Goal: Task Accomplishment & Management: Use online tool/utility

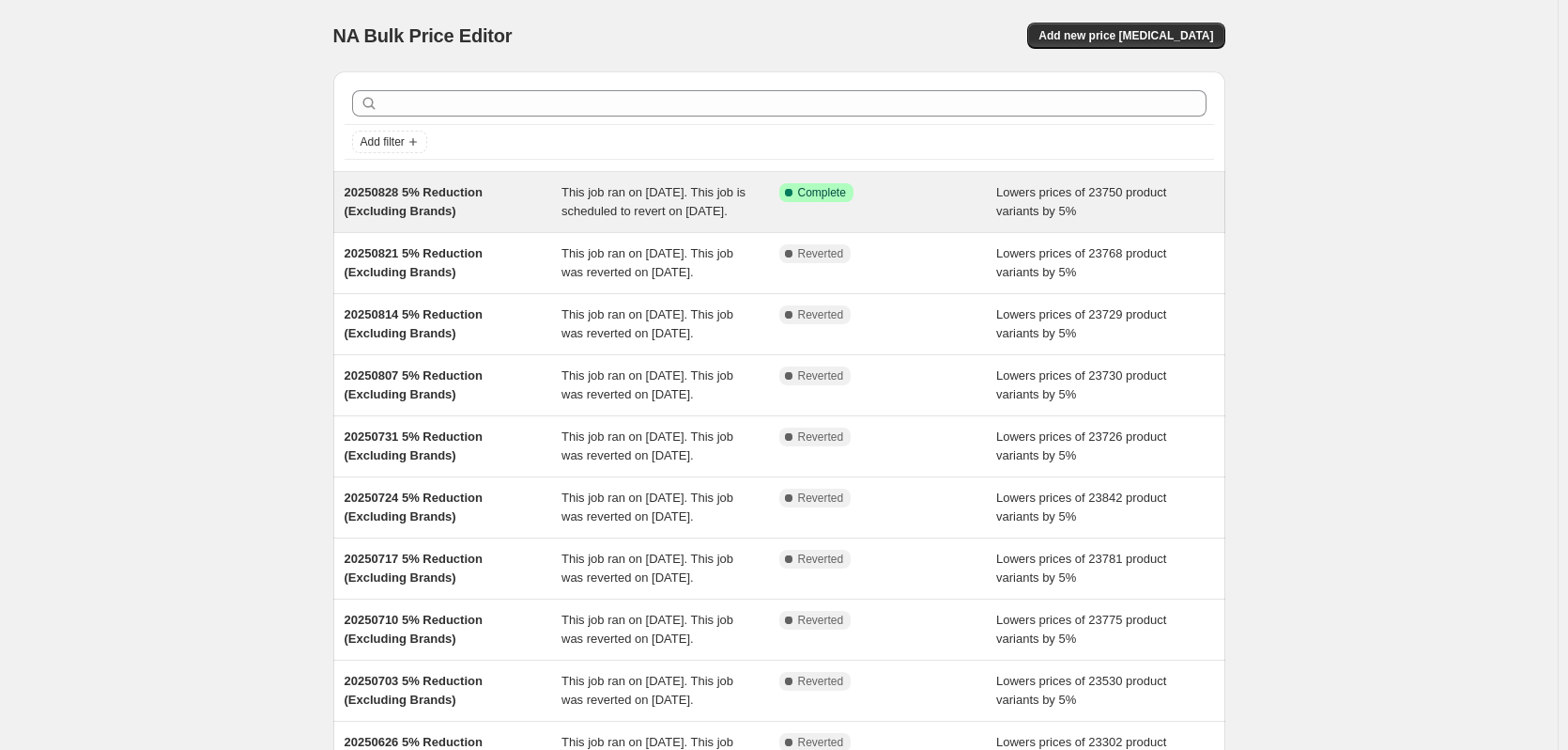
click at [1051, 220] on div "Lowers prices of 23750 product variants by 5%" at bounding box center [1105, 202] width 218 height 37
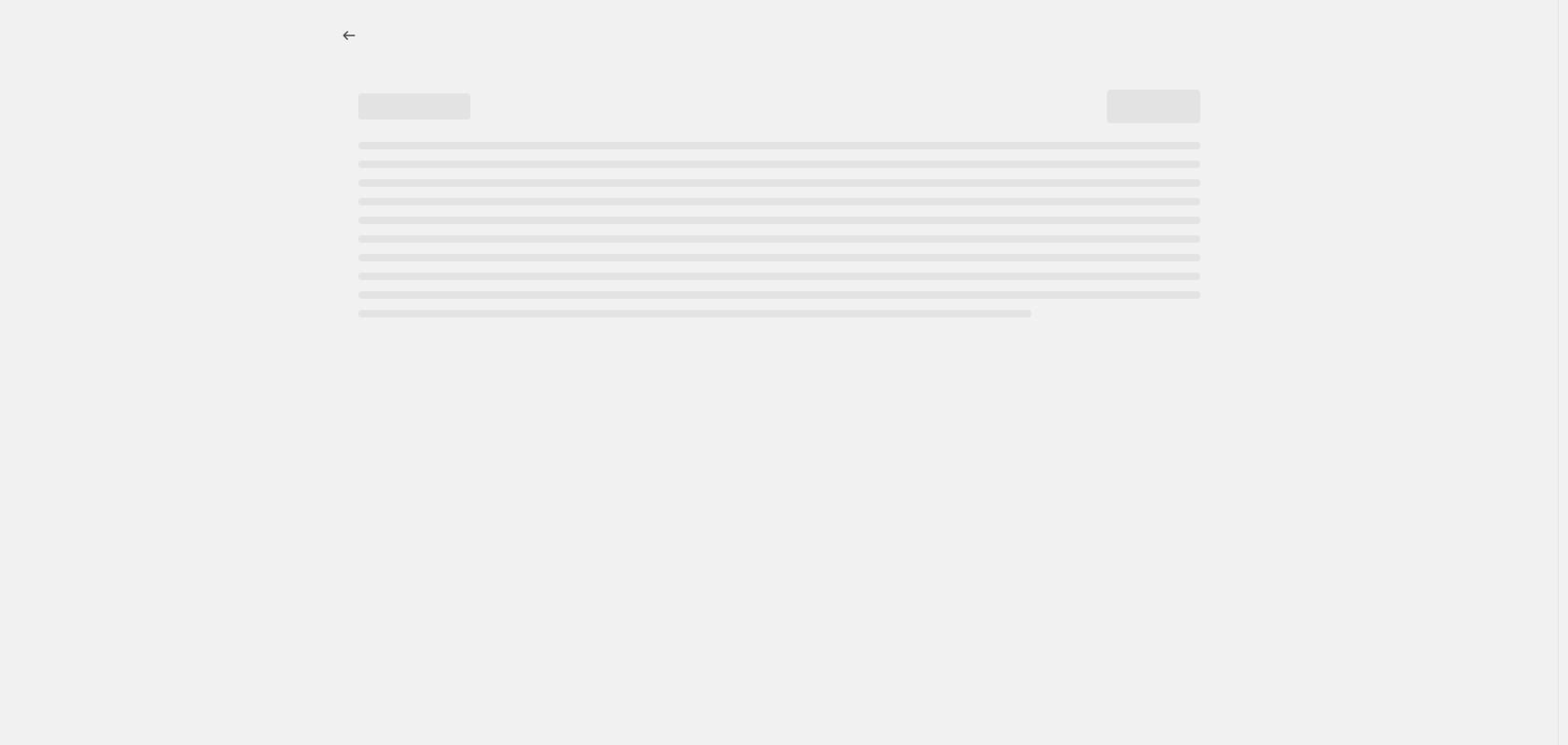
select select "percentage"
select select "no_change"
select select "vendor"
select select "not_equal"
select select "vendor"
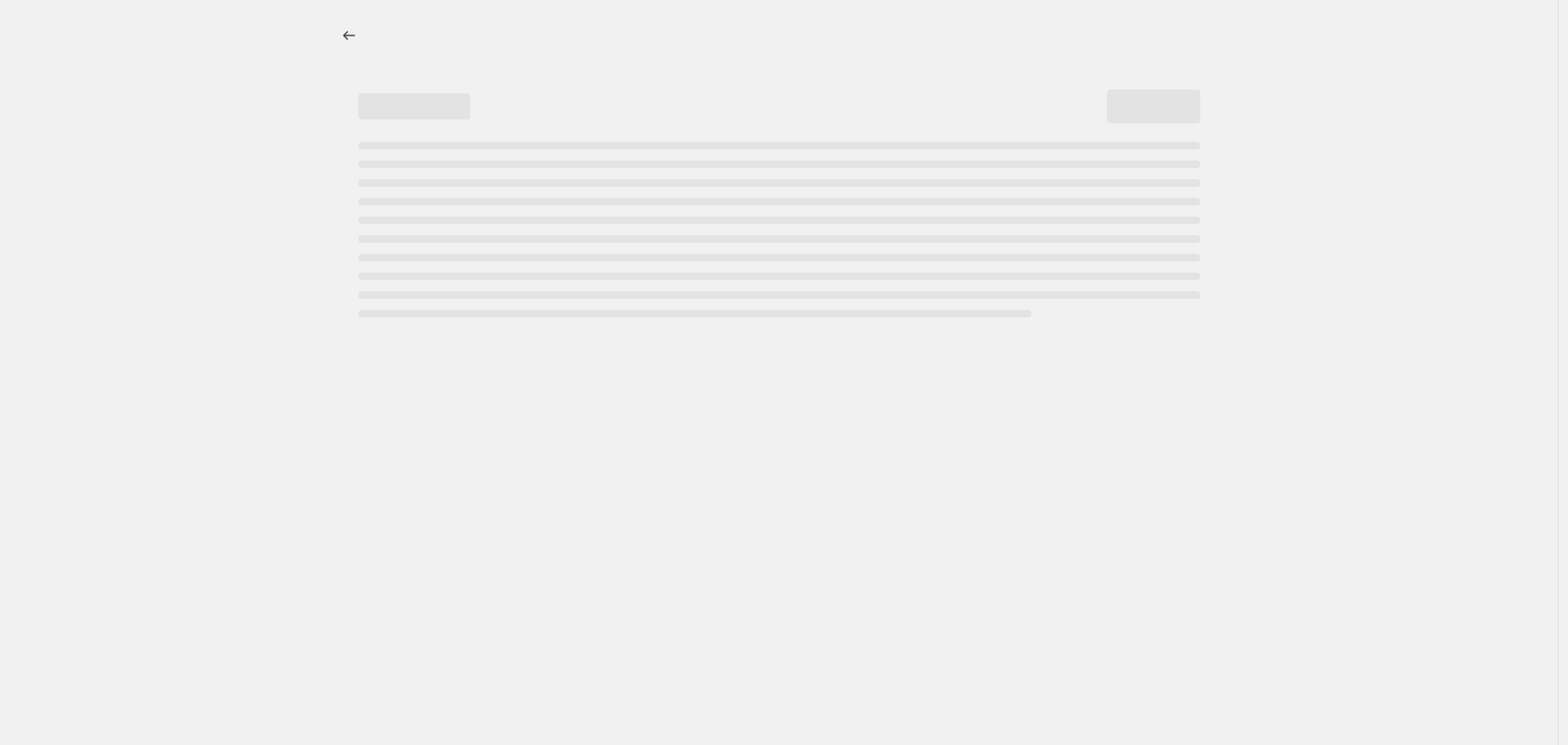
select select "not_equal"
select select "vendor"
select select "not_equal"
select select "vendor"
select select "not_equal"
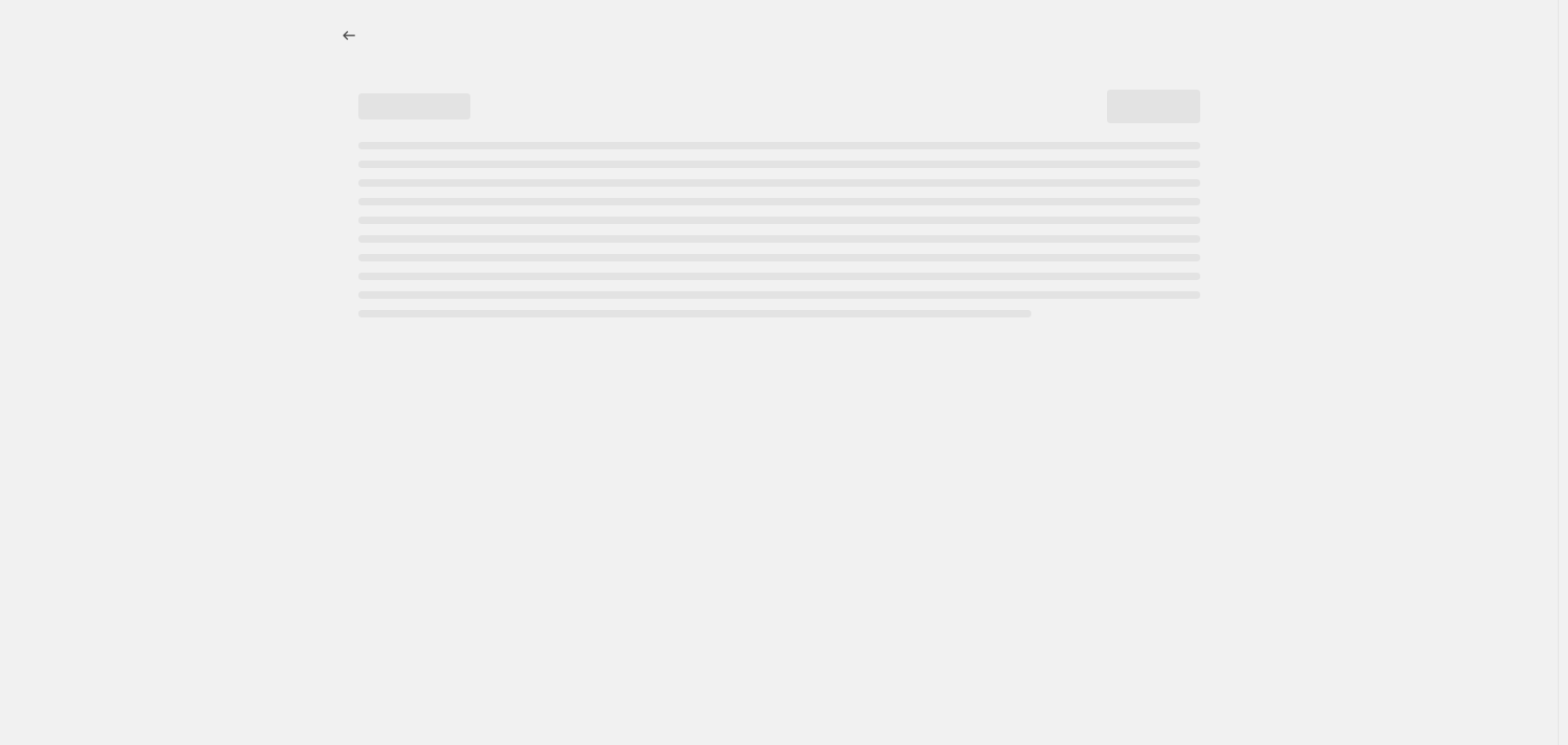
select select "vendor"
select select "not_equal"
select select "vendor"
select select "not_equal"
select select "product_status"
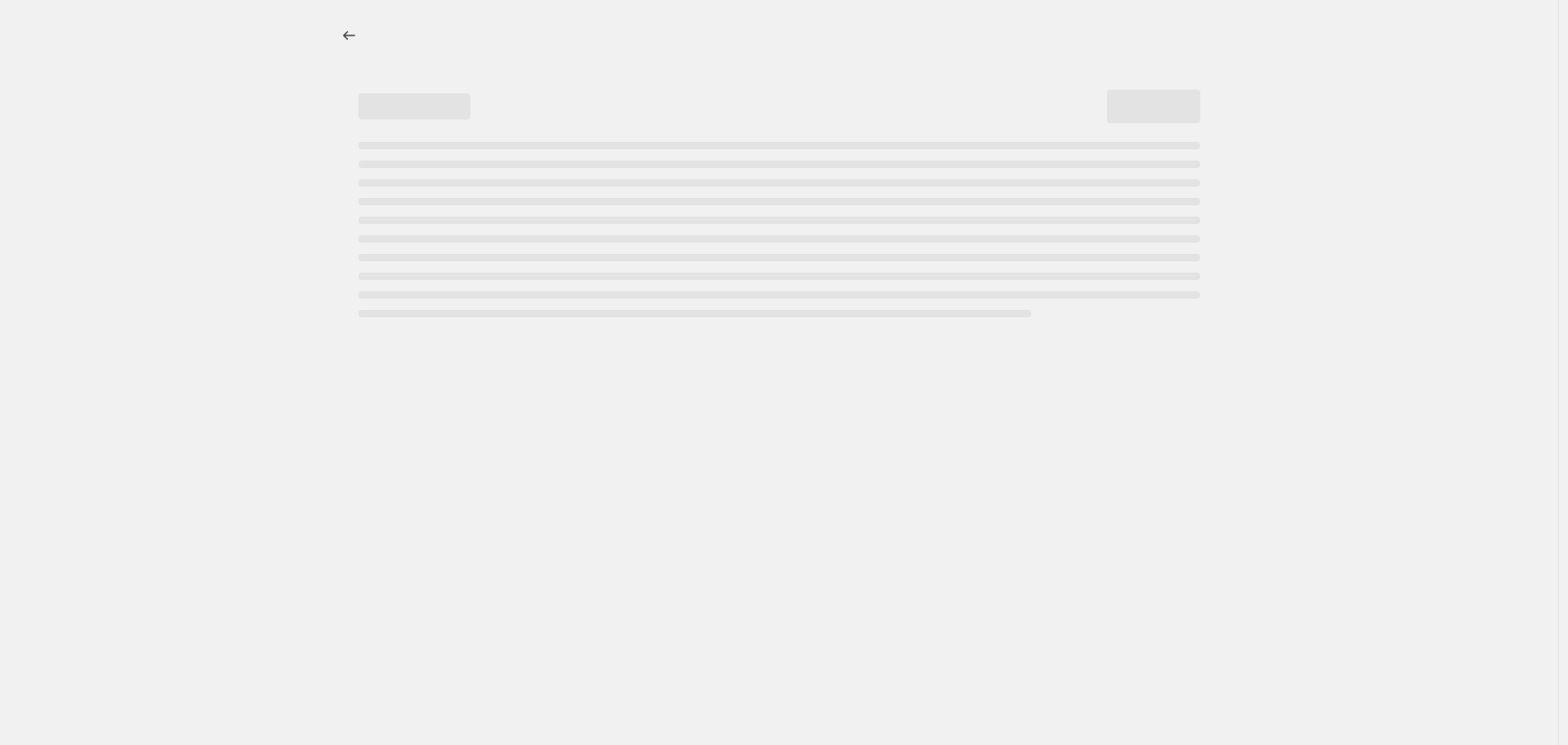
select select "not_equal"
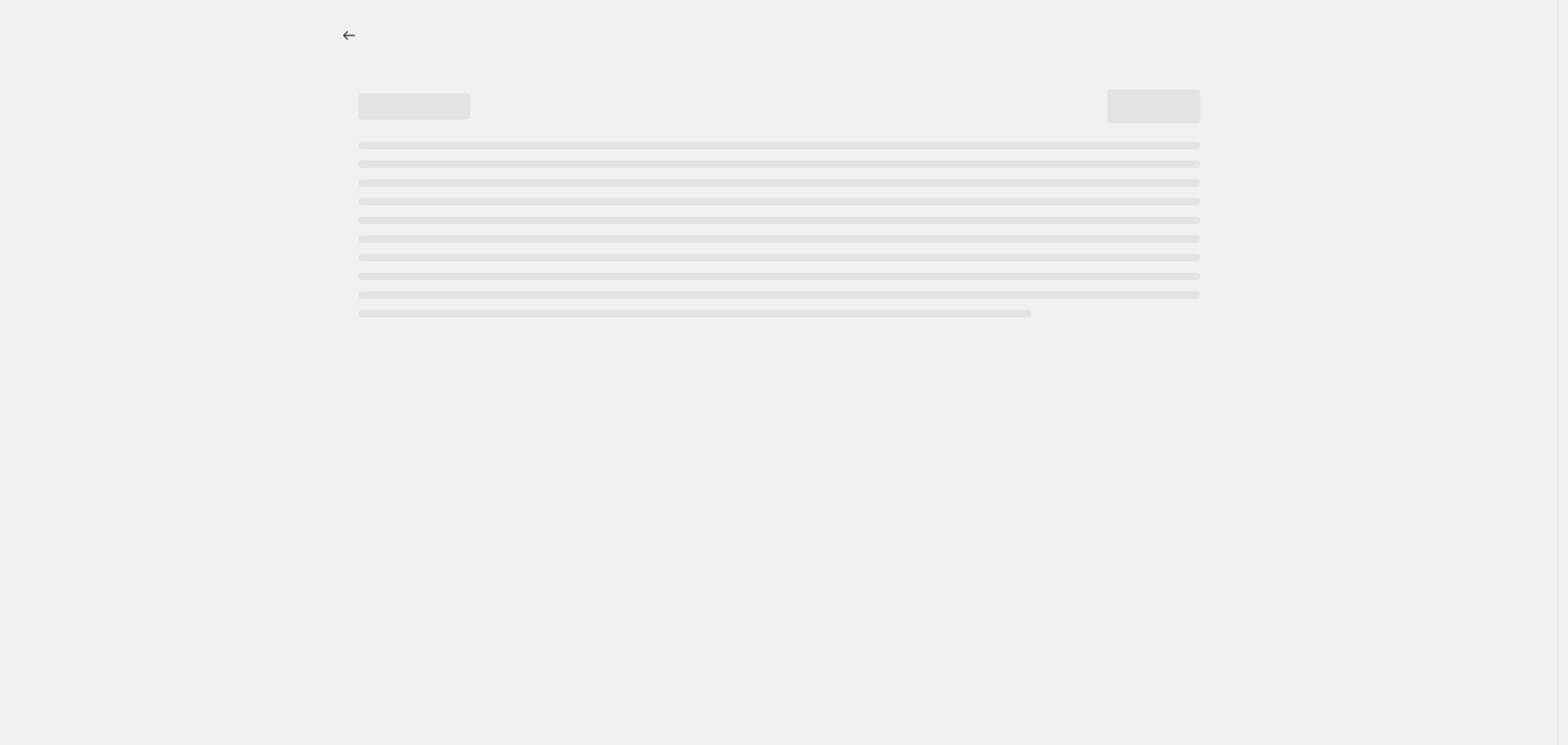
select select "not_equal"
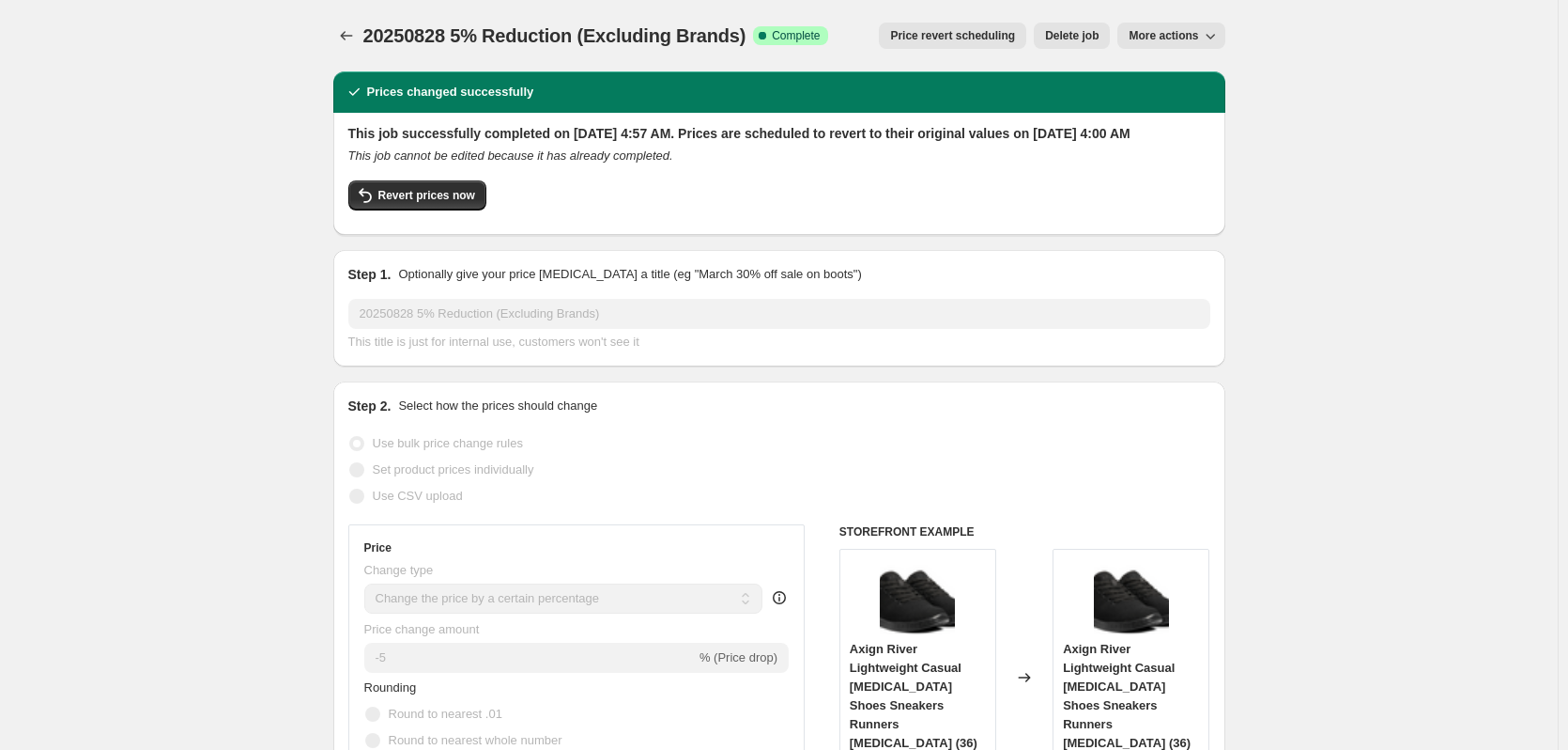
click at [1169, 27] on button "More actions" at bounding box center [1171, 35] width 107 height 26
click at [1160, 66] on span "Copy to new job" at bounding box center [1183, 74] width 103 height 19
select select "percentage"
select select "no_change"
select select "vendor"
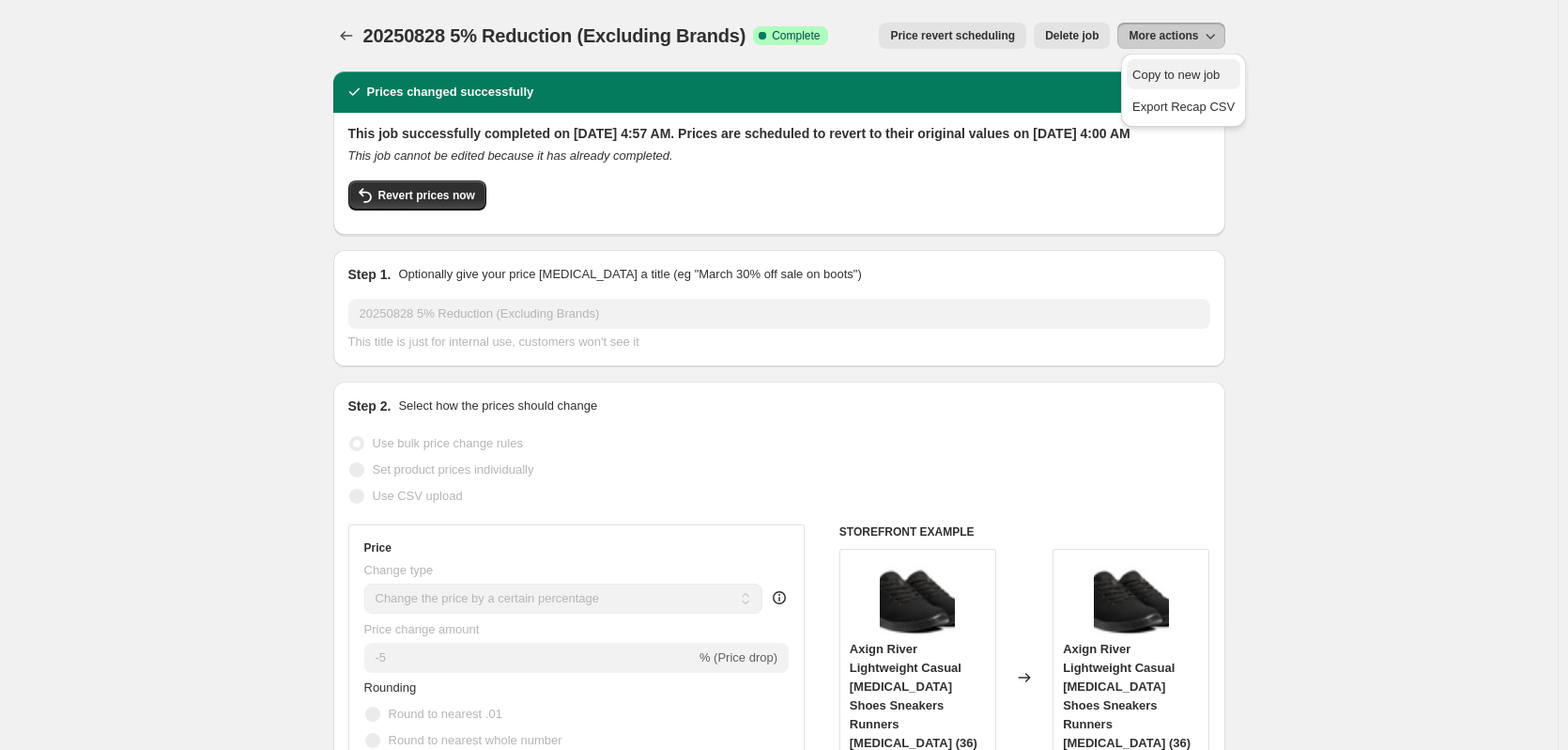
select select "not_equal"
select select "vendor"
select select "not_equal"
select select "vendor"
select select "not_equal"
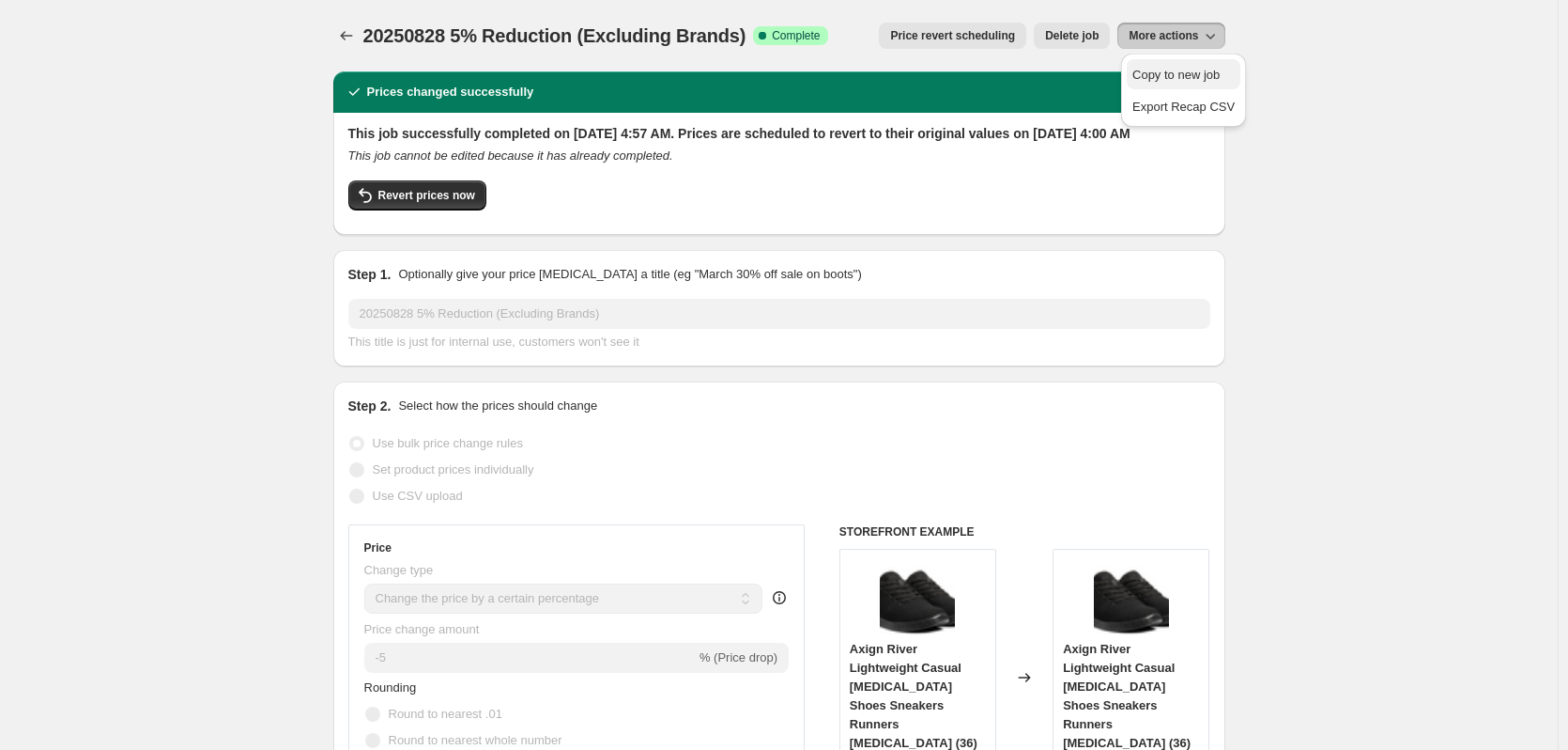
select select "vendor"
select select "not_equal"
select select "vendor"
select select "not_equal"
select select "vendor"
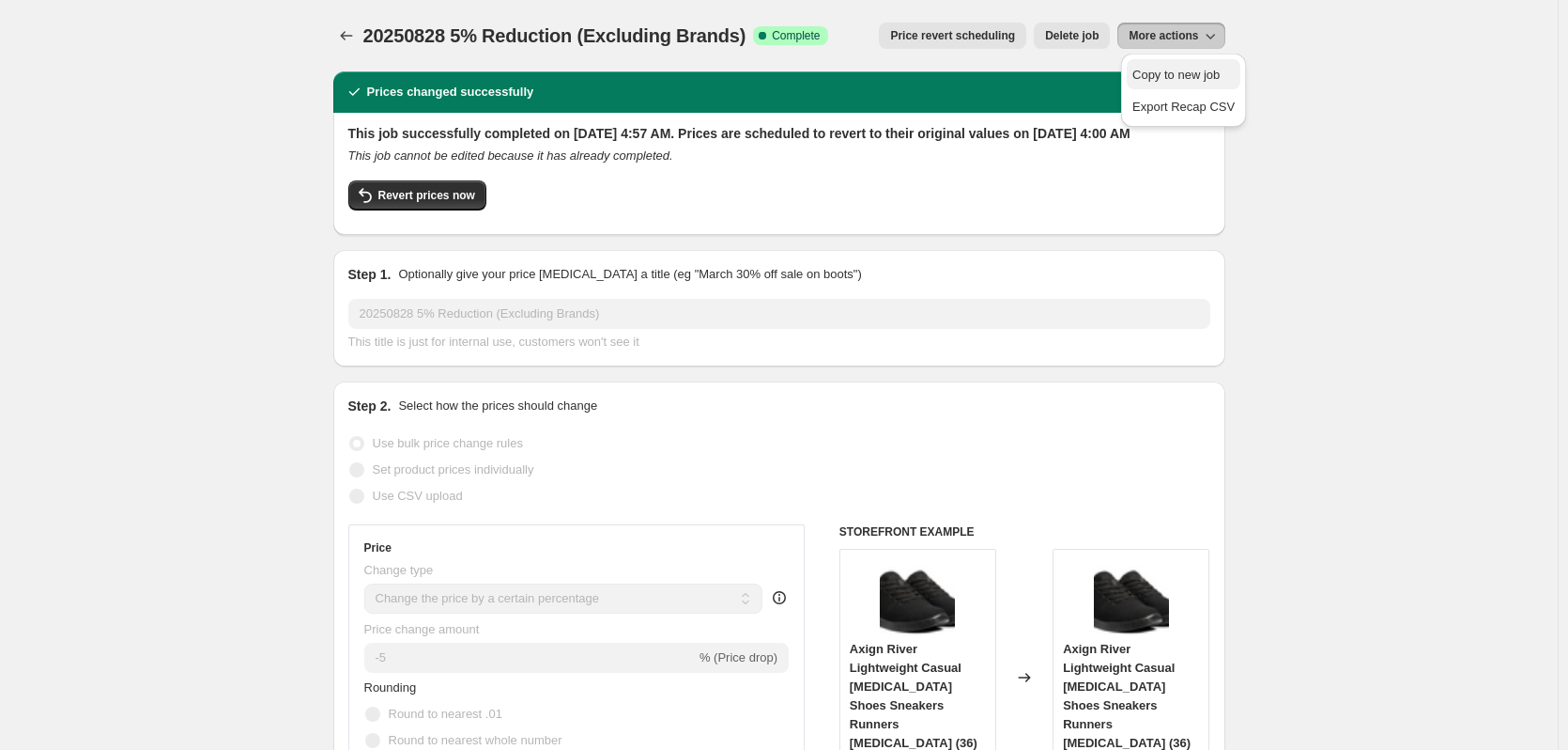
select select "not_equal"
select select "product_status"
select select "not_equal"
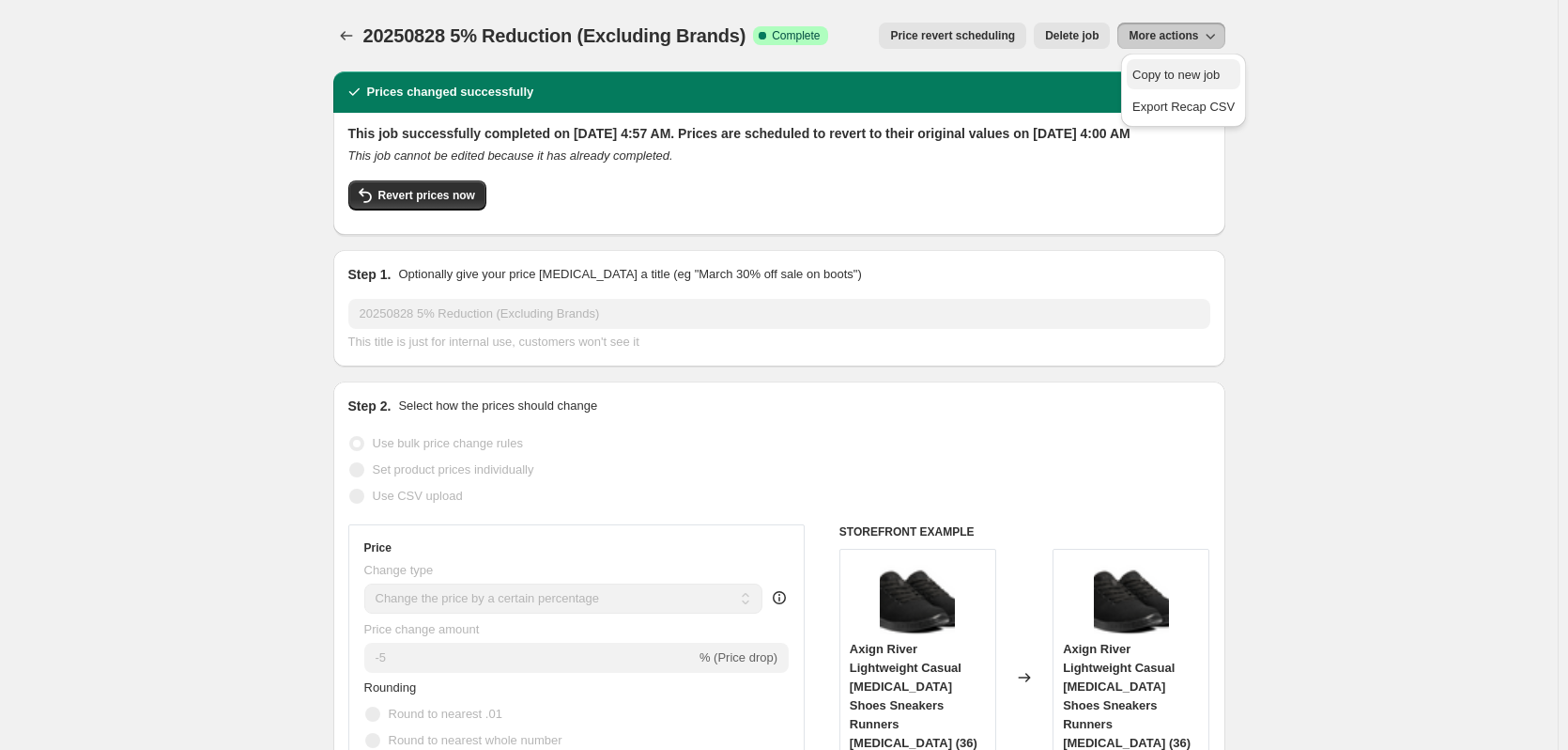
select select "not_equal"
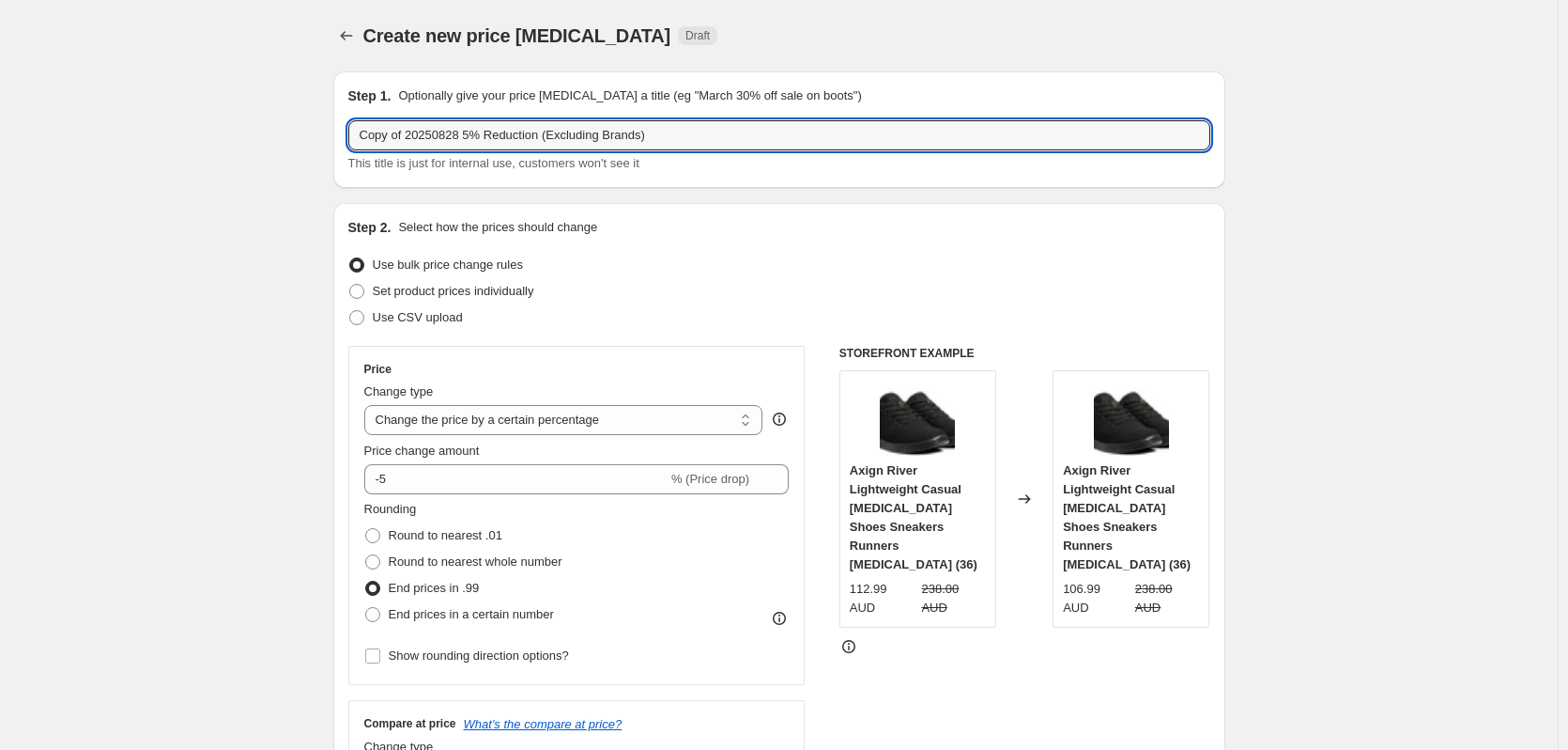
drag, startPoint x: 412, startPoint y: 127, endPoint x: 297, endPoint y: 125, distance: 115.0
drag, startPoint x: 426, startPoint y: 133, endPoint x: 405, endPoint y: 133, distance: 21.0
click at [405, 133] on input "20250828 5% Reduction (Excluding Brands)" at bounding box center [779, 135] width 862 height 30
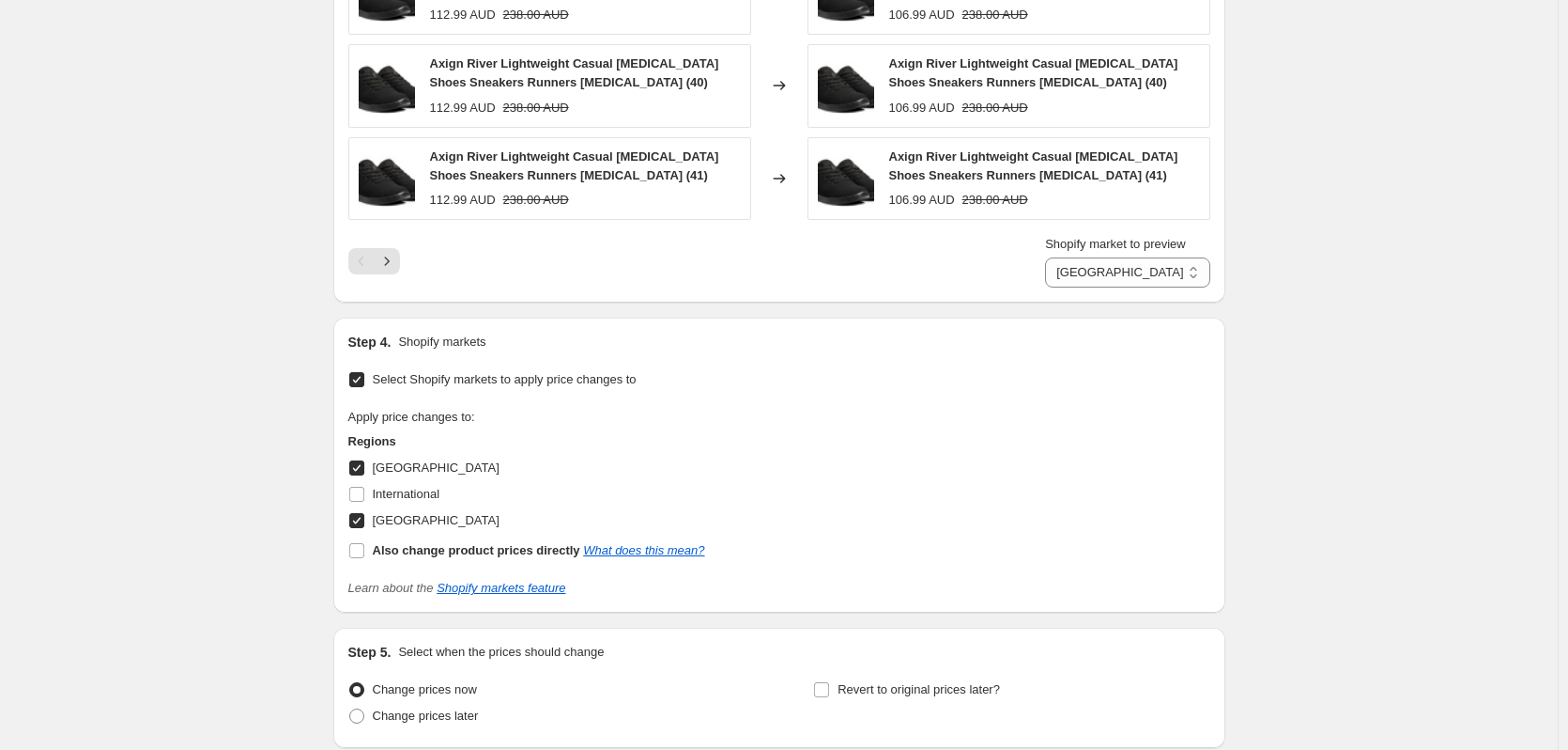
scroll to position [2259, 0]
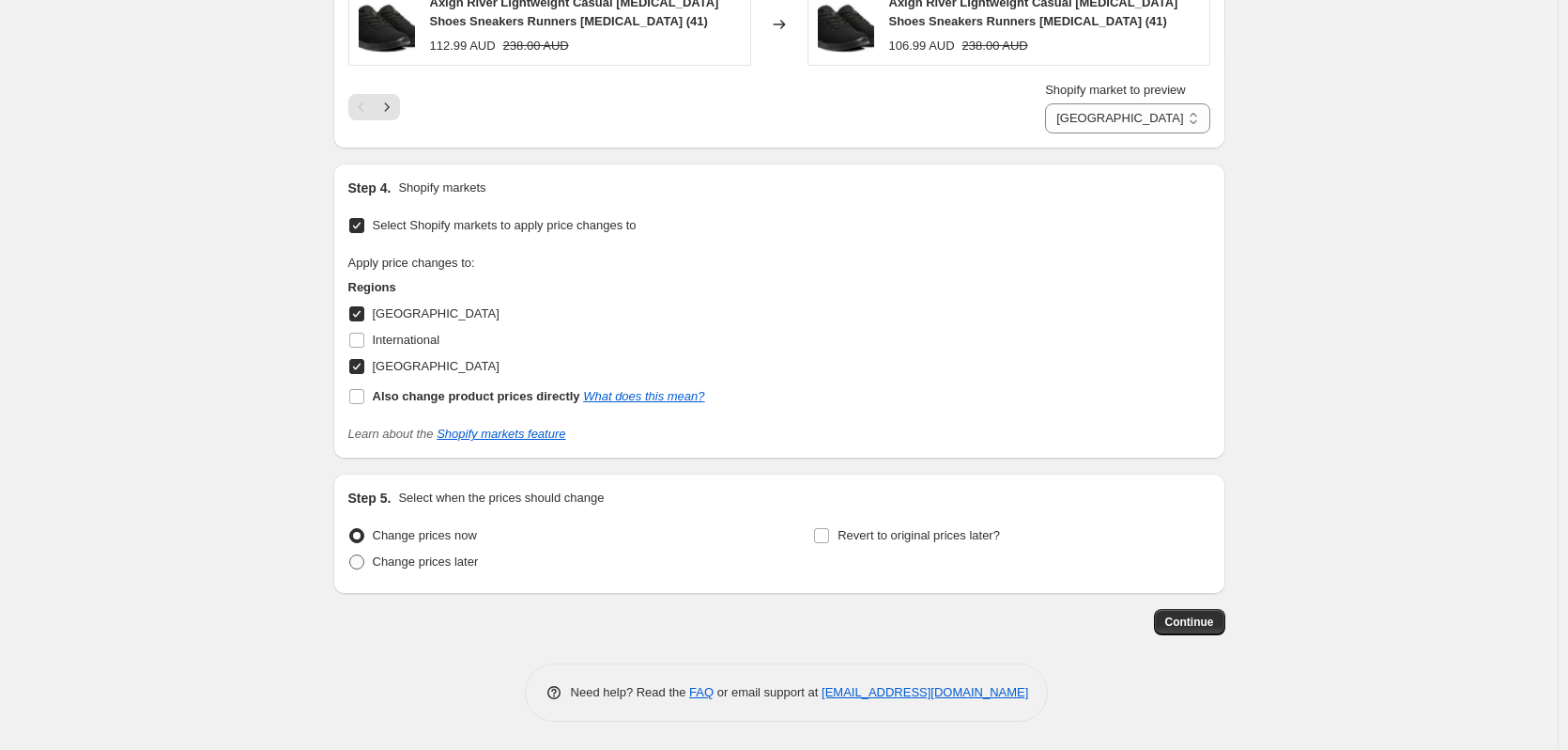
type input "20250904 5% Reduction (Excluding Brands)"
click at [447, 562] on span "Change prices later" at bounding box center [426, 561] width 106 height 14
click at [350, 555] on input "Change prices later" at bounding box center [349, 554] width 1 height 1
radio input "true"
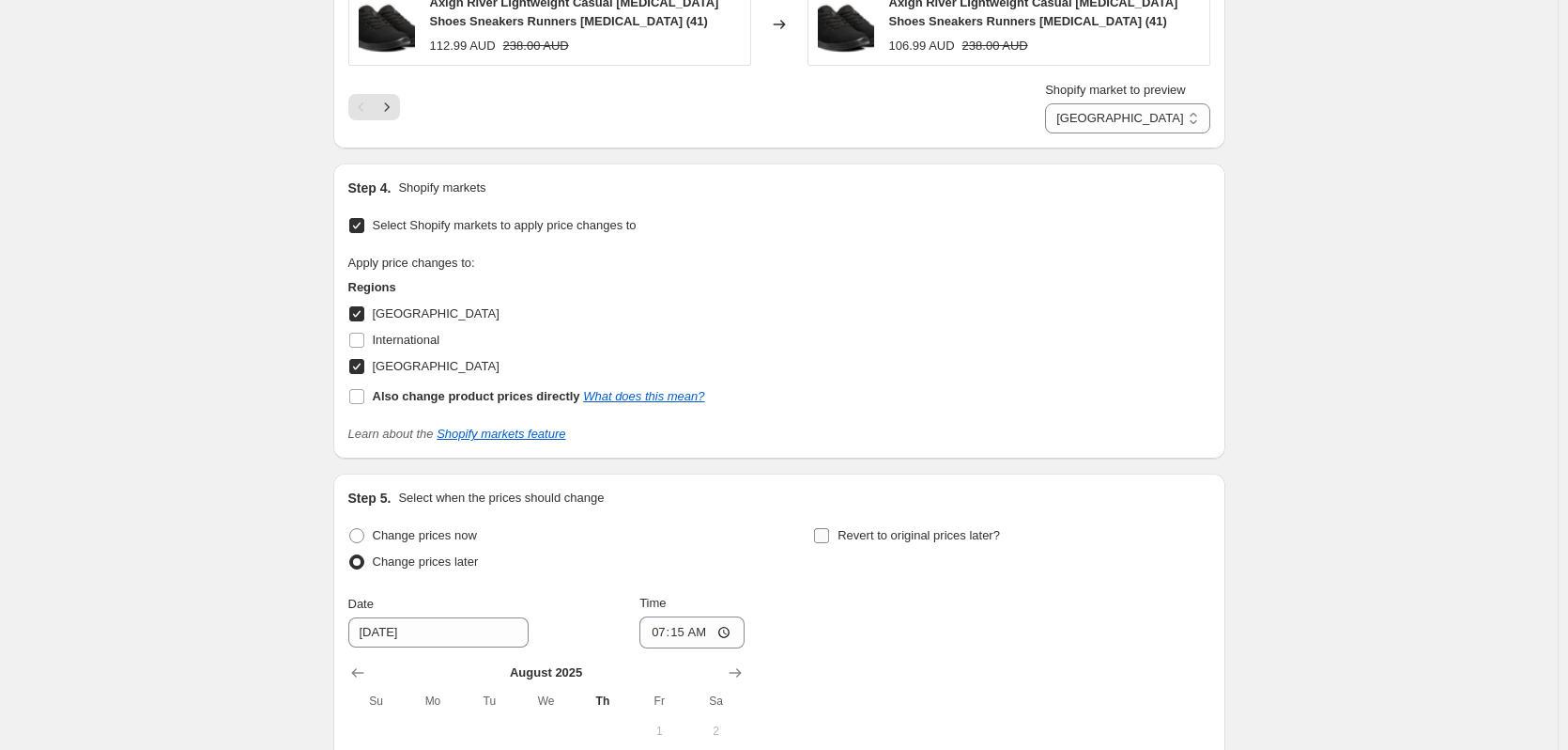
click at [884, 530] on span "Revert to original prices later?" at bounding box center [919, 535] width 162 height 14
click at [829, 530] on input "Revert to original prices later?" at bounding box center [821, 535] width 15 height 15
checkbox input "true"
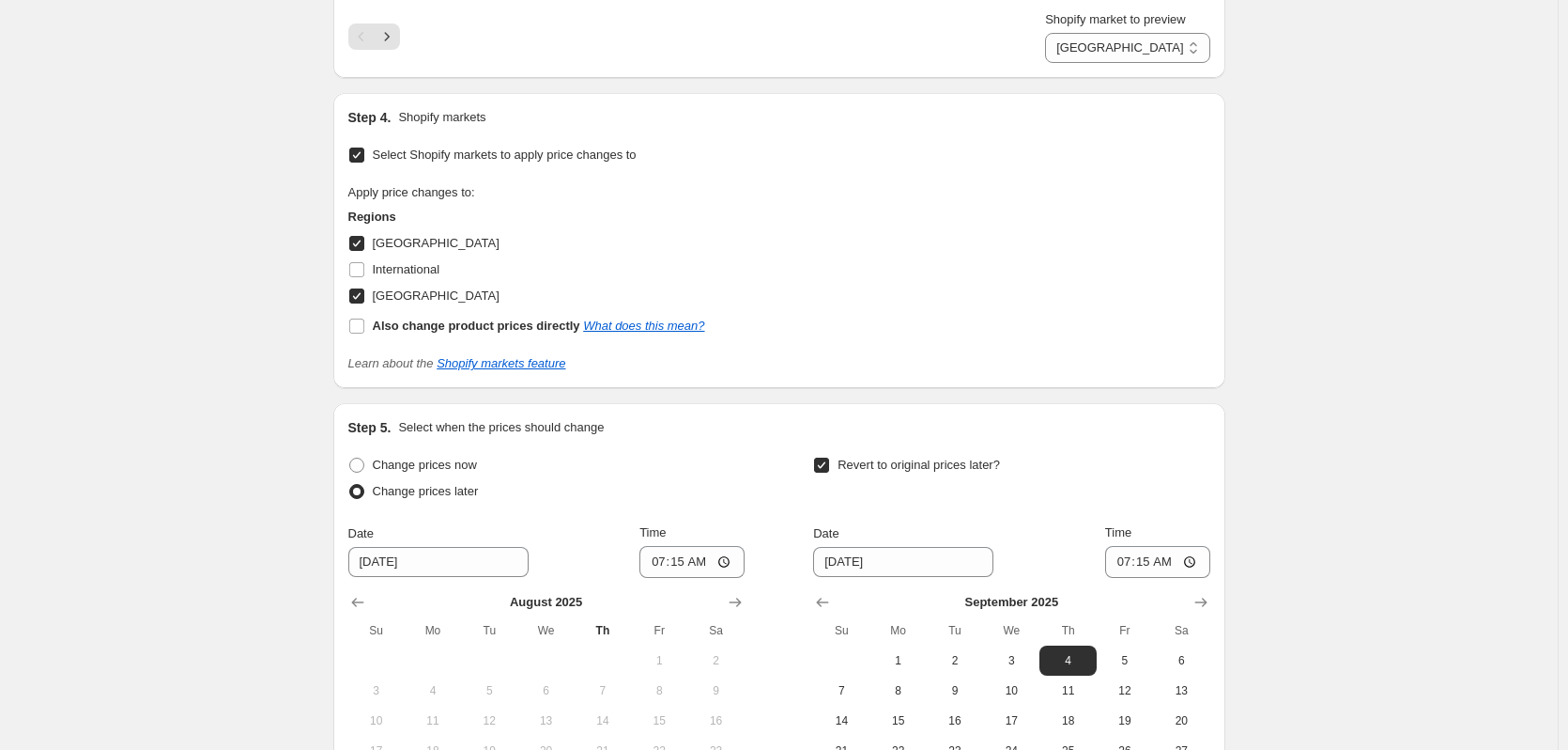
scroll to position [2446, 0]
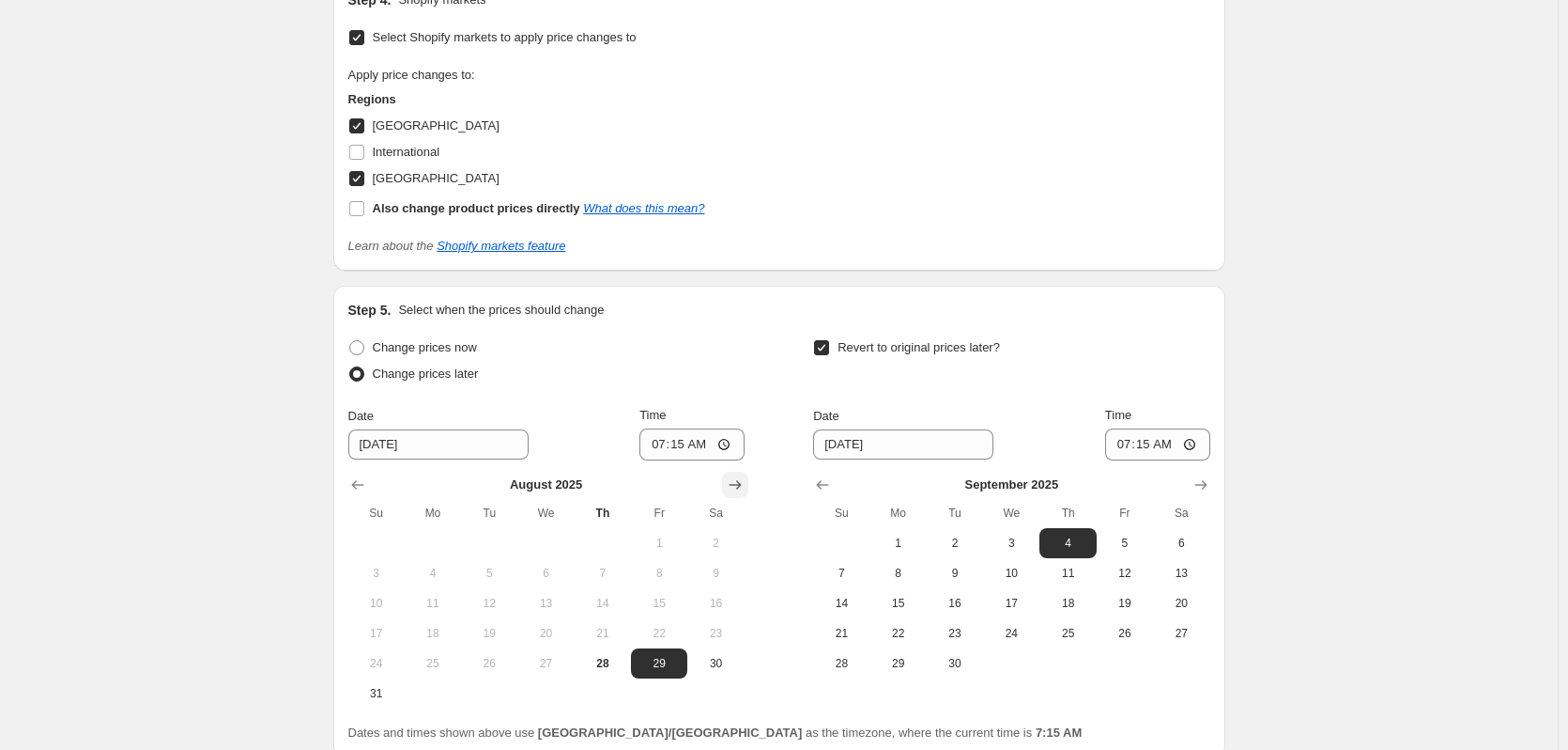
click at [735, 493] on icon "Show next month, September 2025" at bounding box center [735, 484] width 19 height 19
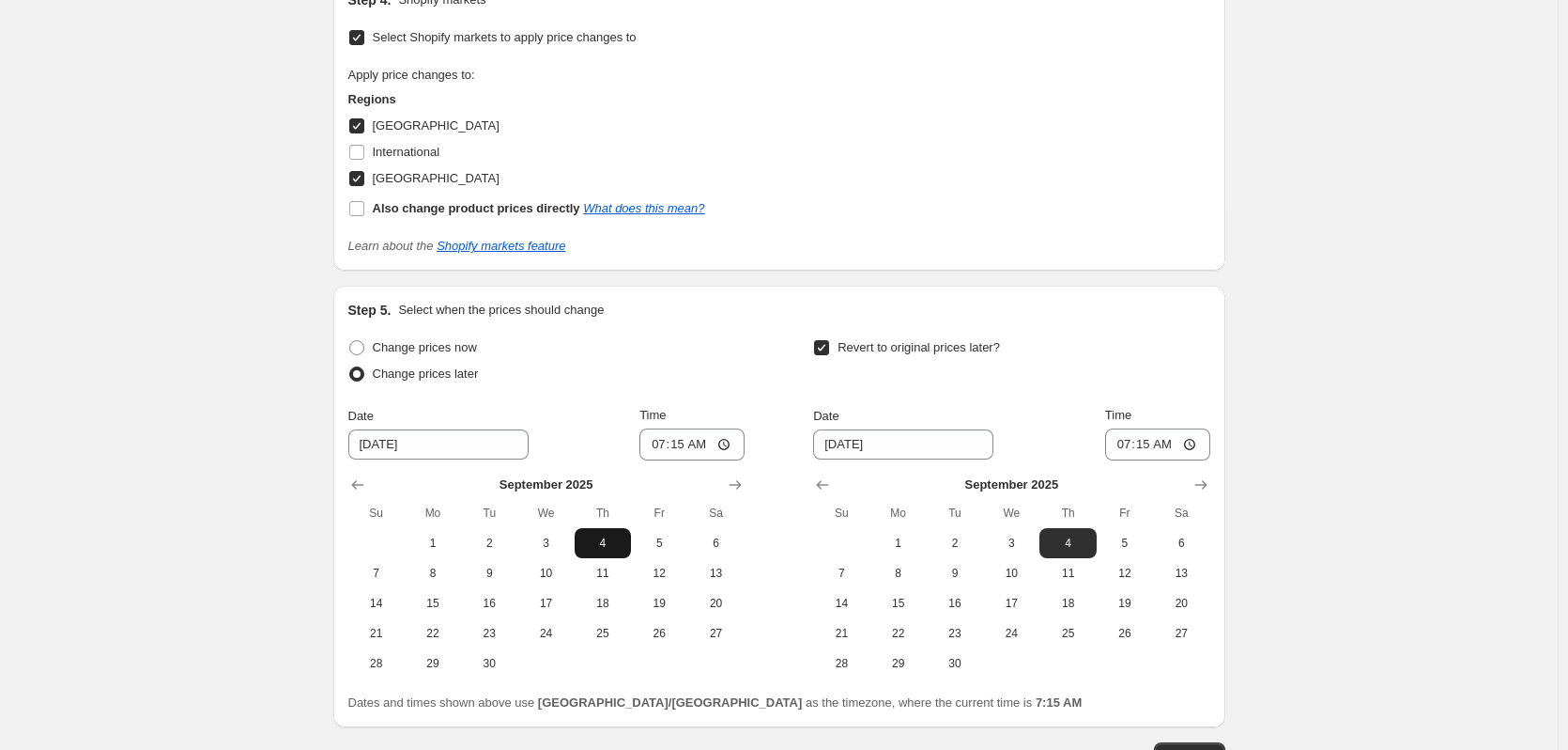
click at [607, 549] on span "4" at bounding box center [603, 542] width 41 height 15
type input "[DATE]"
click at [657, 447] on input "07:15" at bounding box center [691, 445] width 105 height 32
click at [677, 443] on input "04:45" at bounding box center [691, 445] width 105 height 32
type input "04:50"
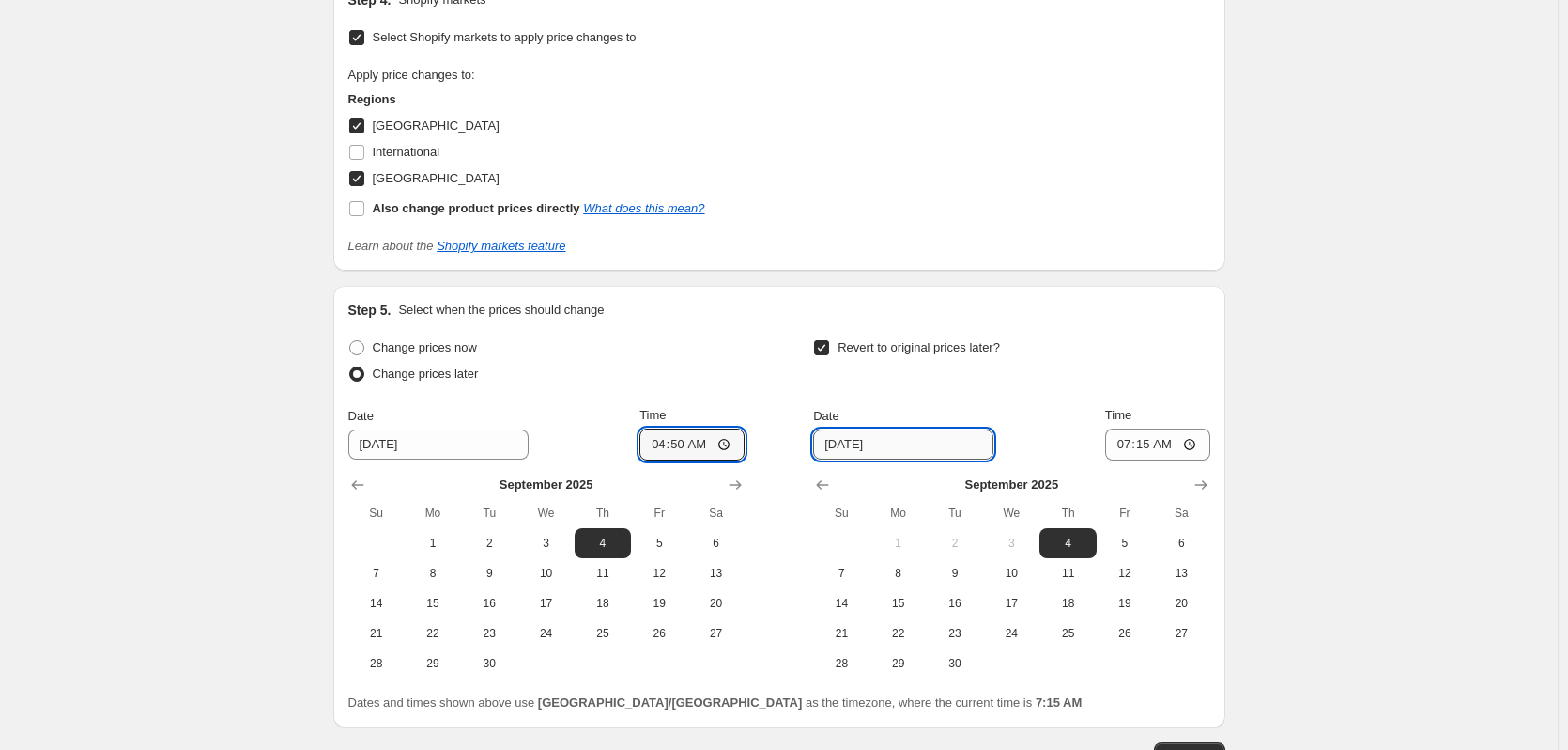
click at [931, 447] on input "[DATE]" at bounding box center [903, 444] width 180 height 30
click at [1070, 568] on span "11" at bounding box center [1068, 573] width 41 height 15
type input "[DATE]"
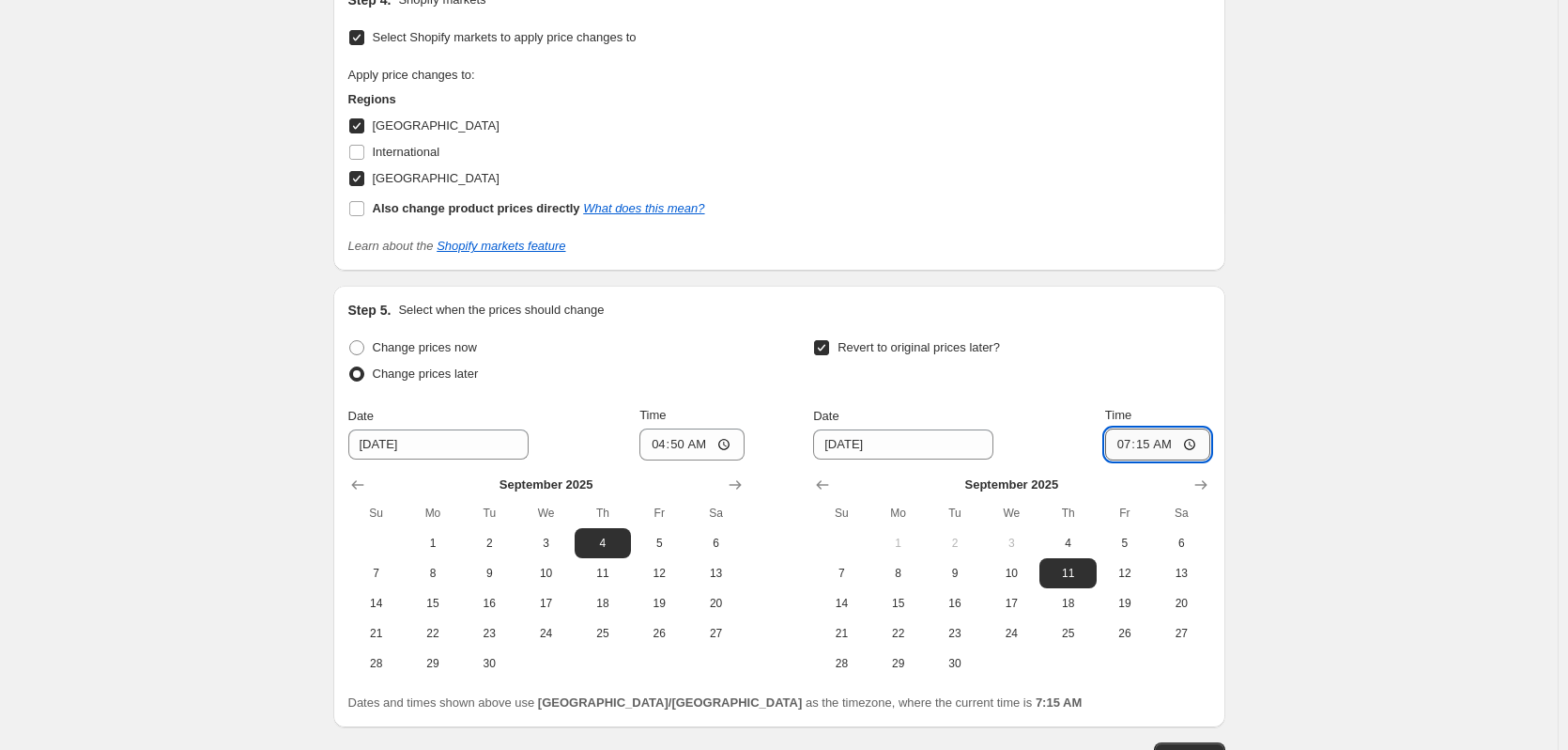
click at [1117, 446] on input "07:15" at bounding box center [1157, 445] width 105 height 32
type input "04:00"
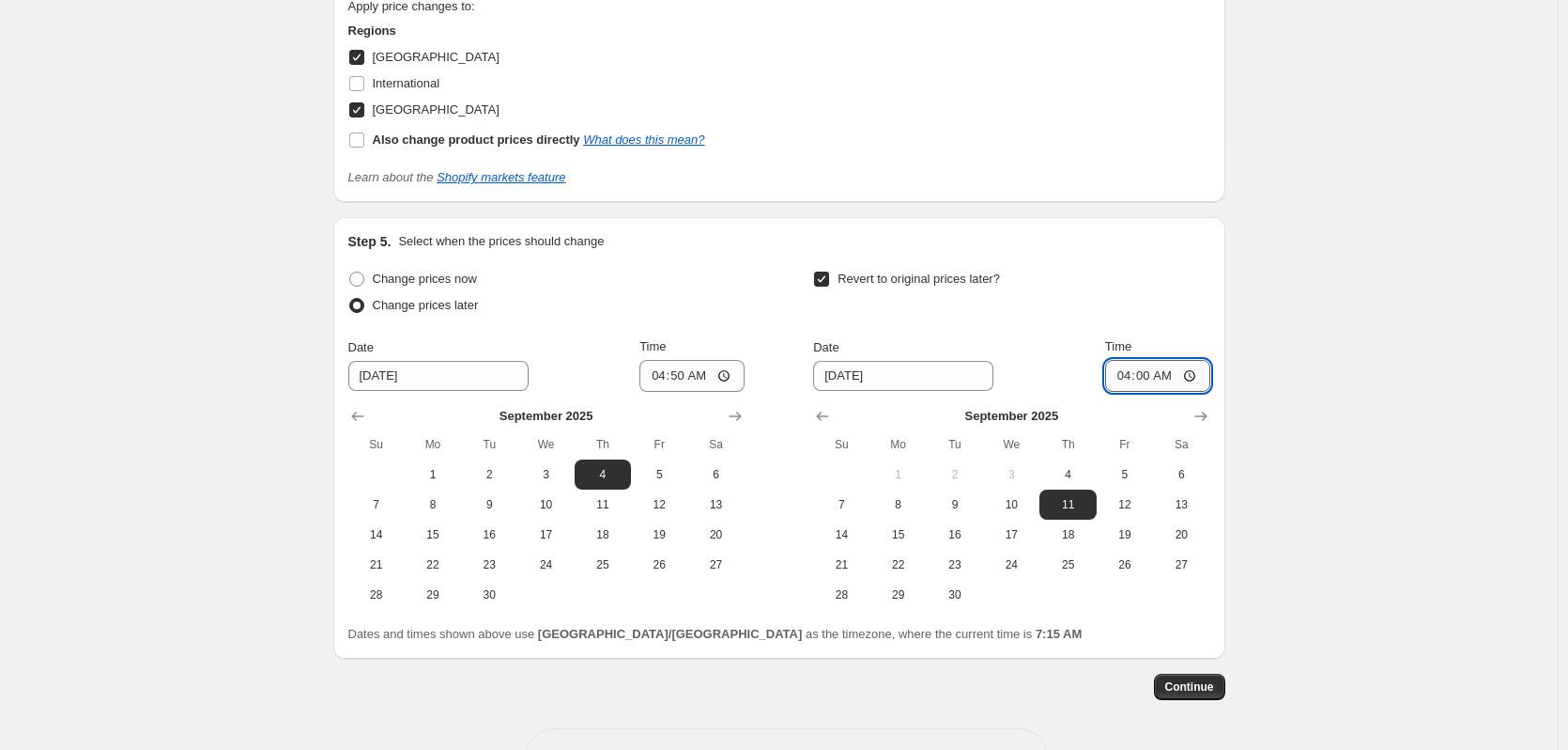
scroll to position [2580, 0]
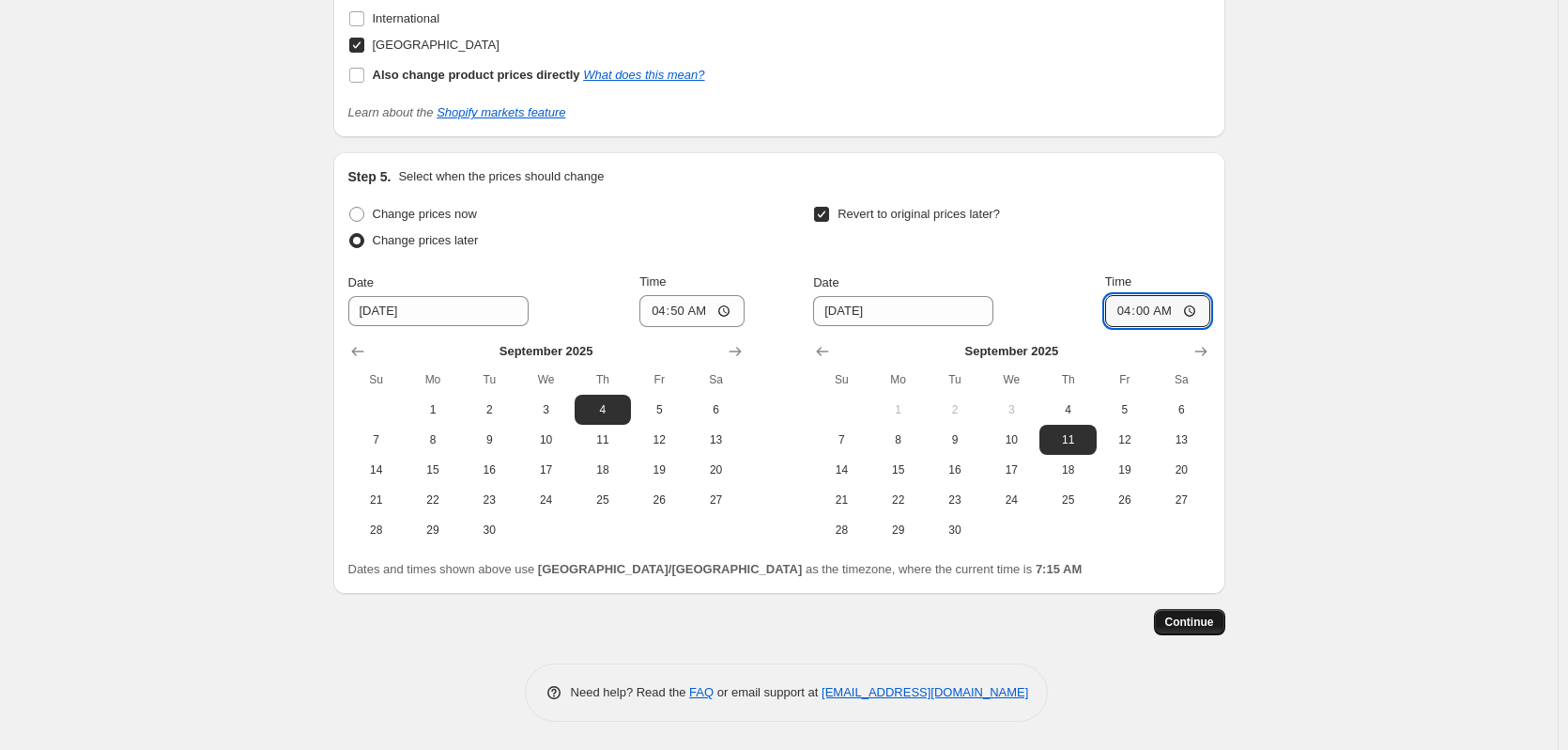
click at [1190, 630] on span "Continue" at bounding box center [1190, 621] width 49 height 15
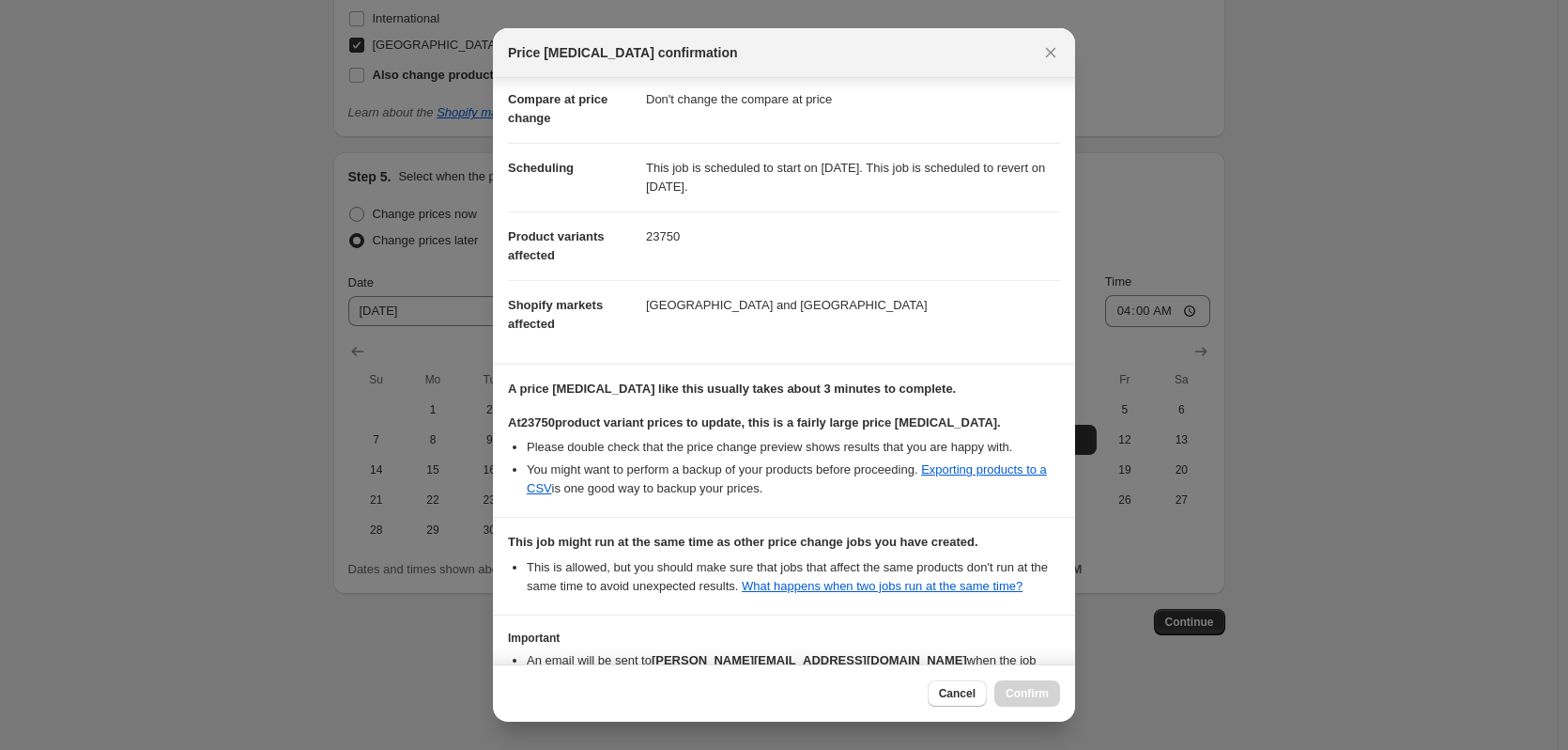
scroll to position [247, 0]
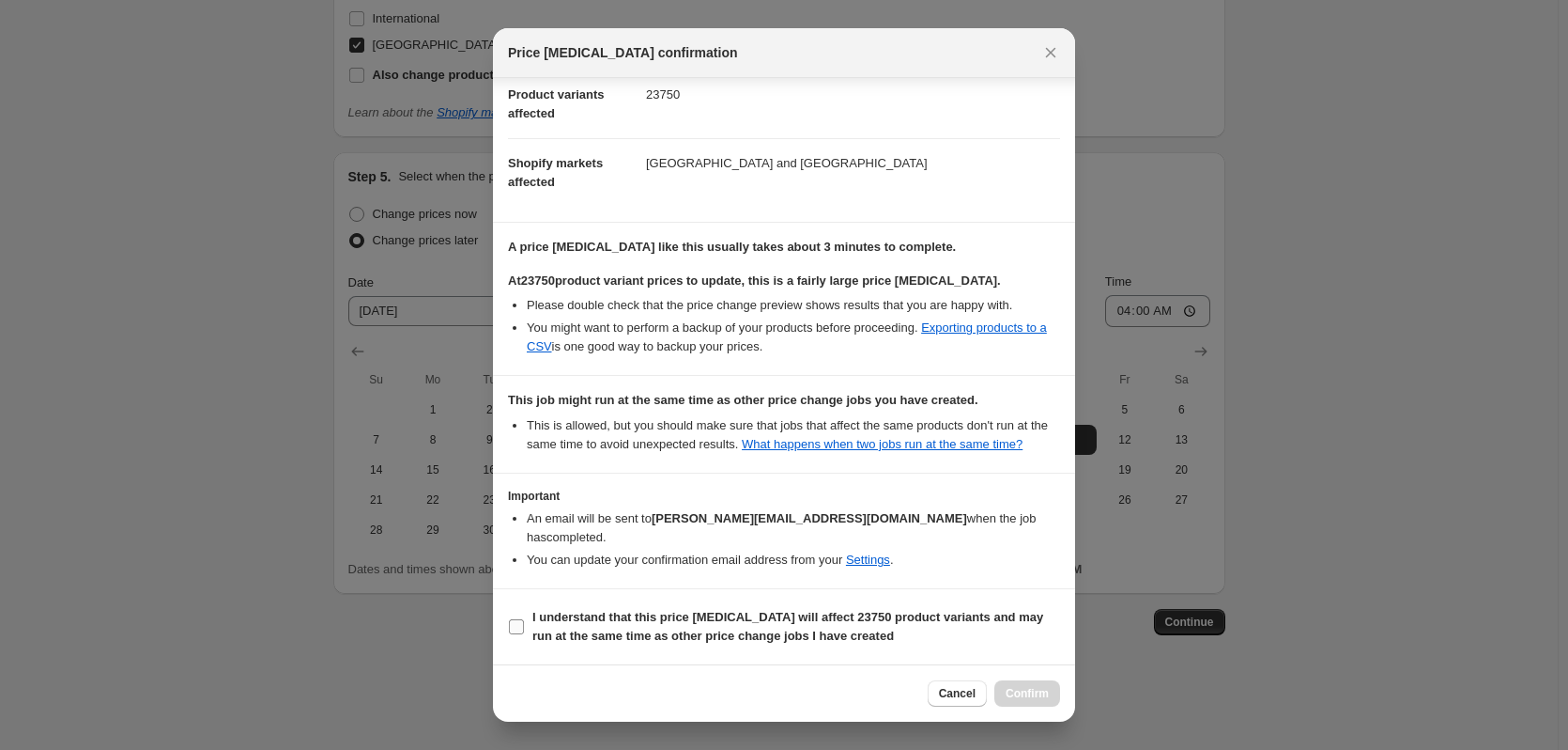
click at [578, 622] on b "I understand that this price [MEDICAL_DATA] will affect 23750 product variants …" at bounding box center [788, 627] width 511 height 33
click at [524, 622] on input "I understand that this price [MEDICAL_DATA] will affect 23750 product variants …" at bounding box center [516, 626] width 15 height 15
checkbox input "true"
click at [1035, 693] on span "Confirm" at bounding box center [1028, 692] width 43 height 15
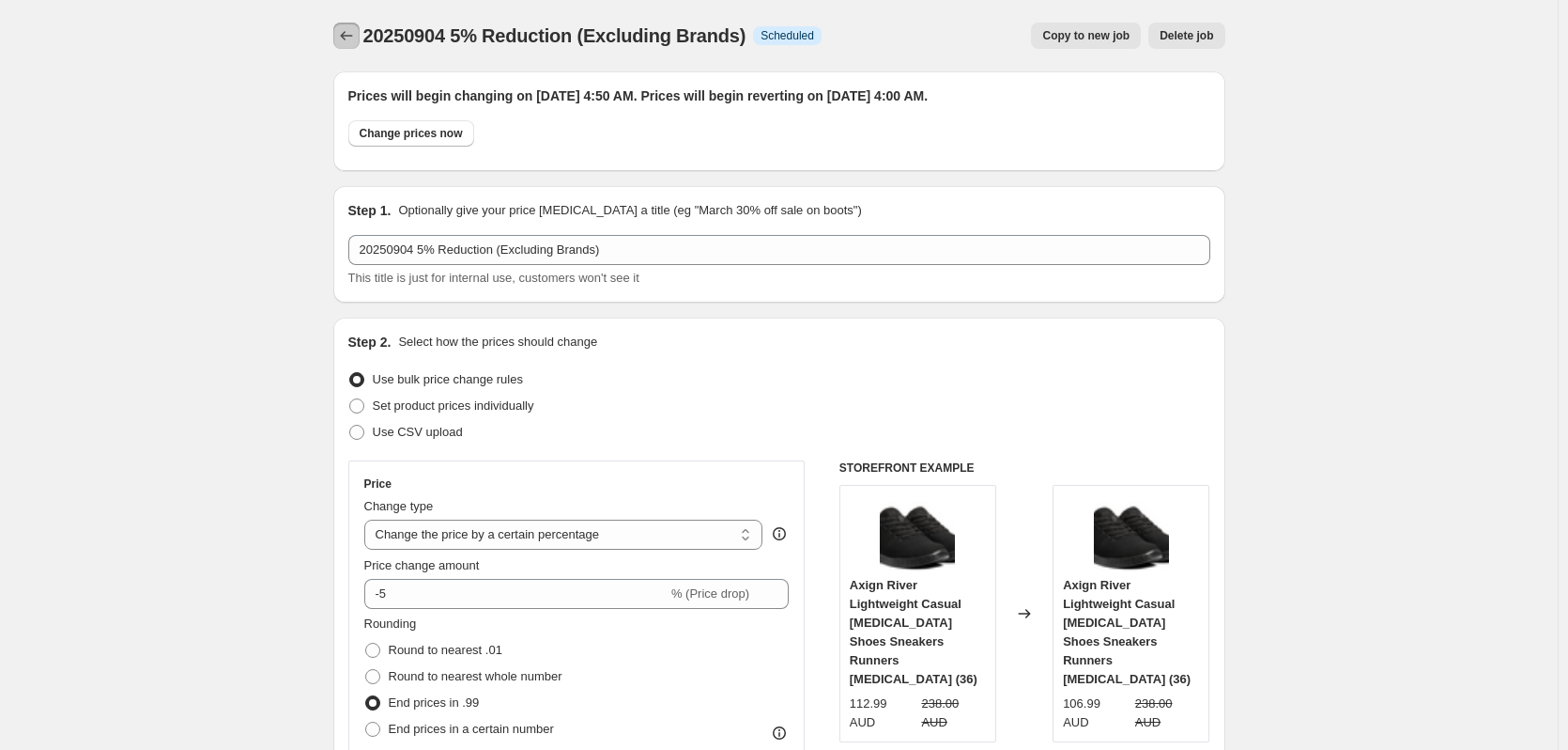
click at [353, 44] on icon "Price change jobs" at bounding box center [346, 35] width 19 height 19
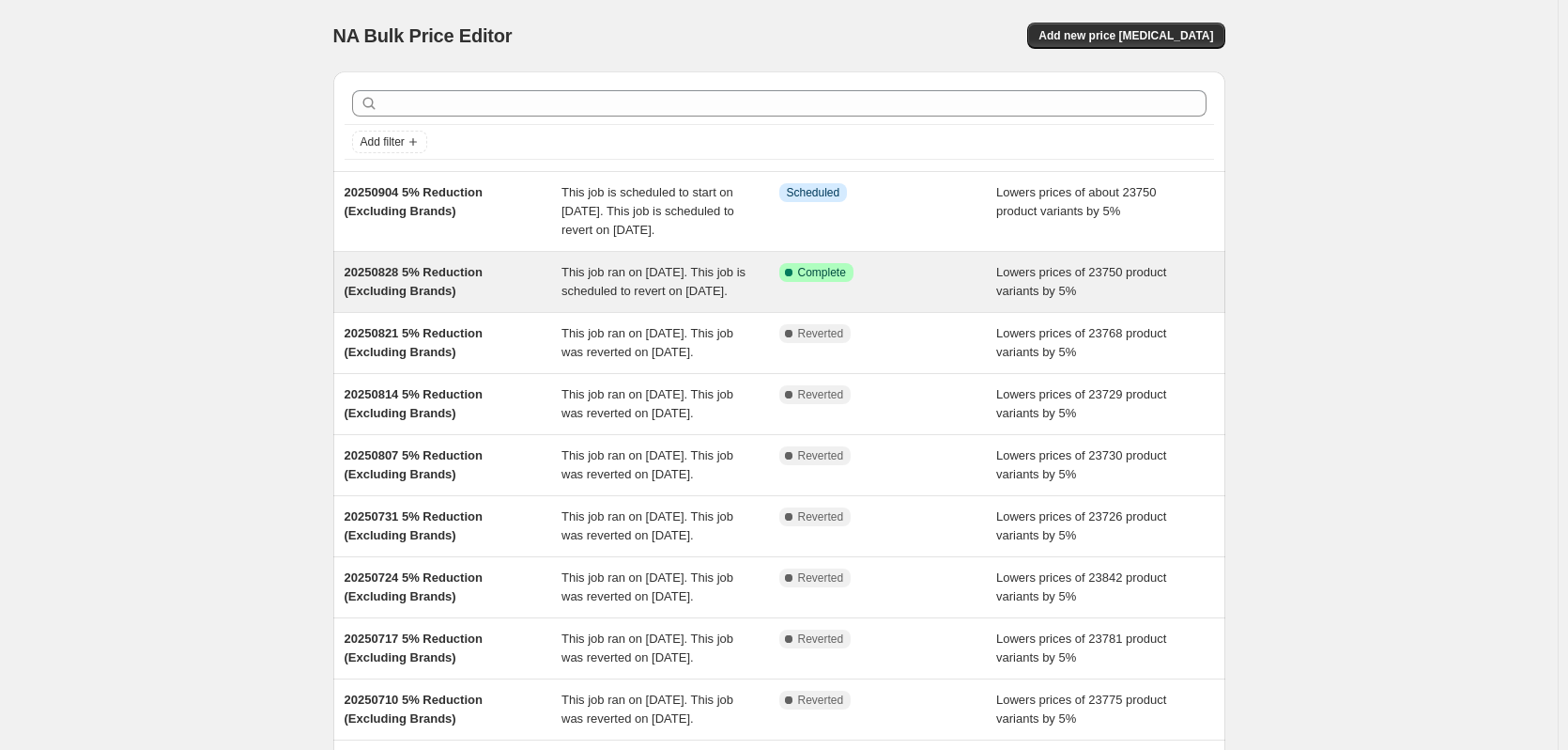
click at [994, 301] on div "Success Complete Complete" at bounding box center [888, 282] width 218 height 37
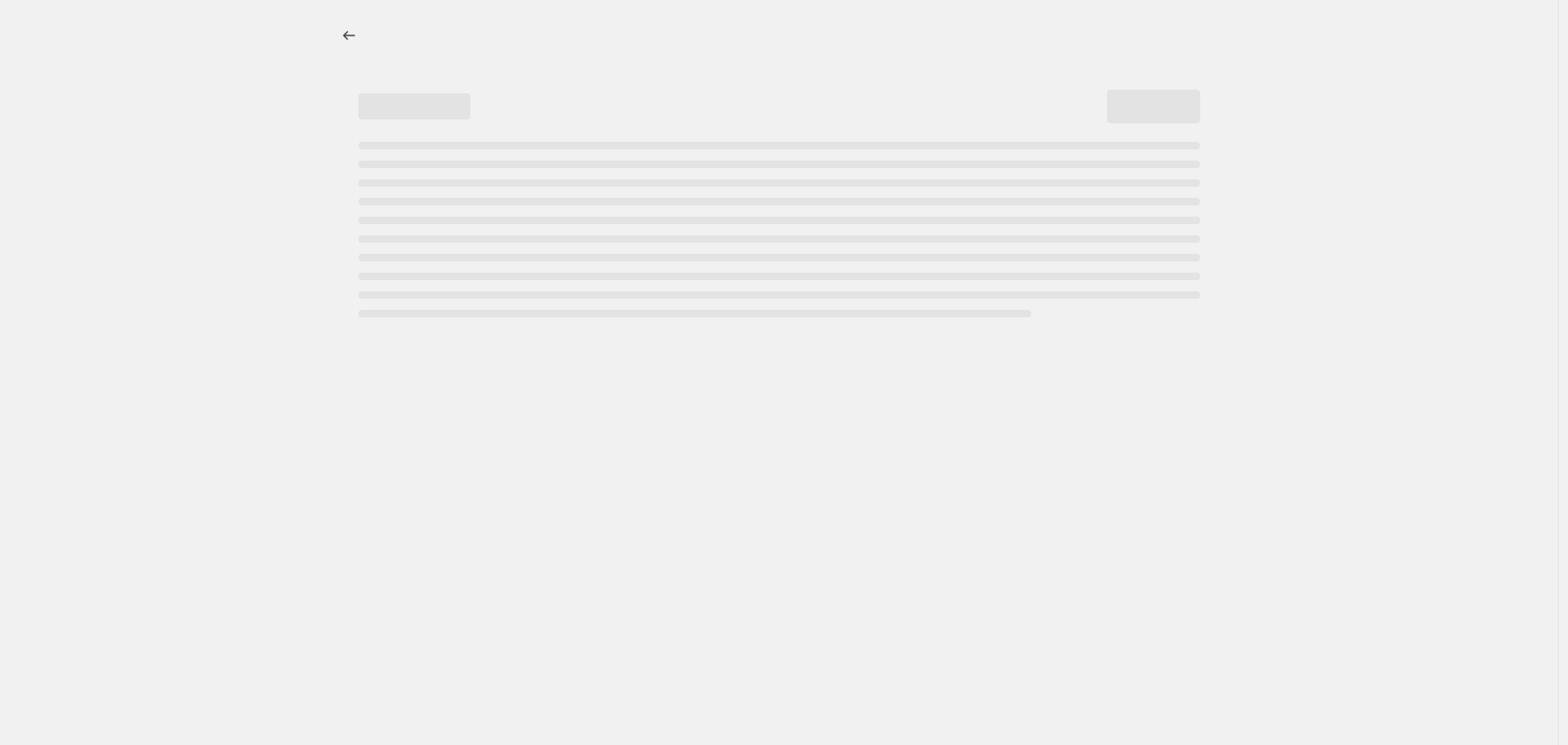
select select "percentage"
select select "no_change"
select select "vendor"
select select "not_equal"
select select "vendor"
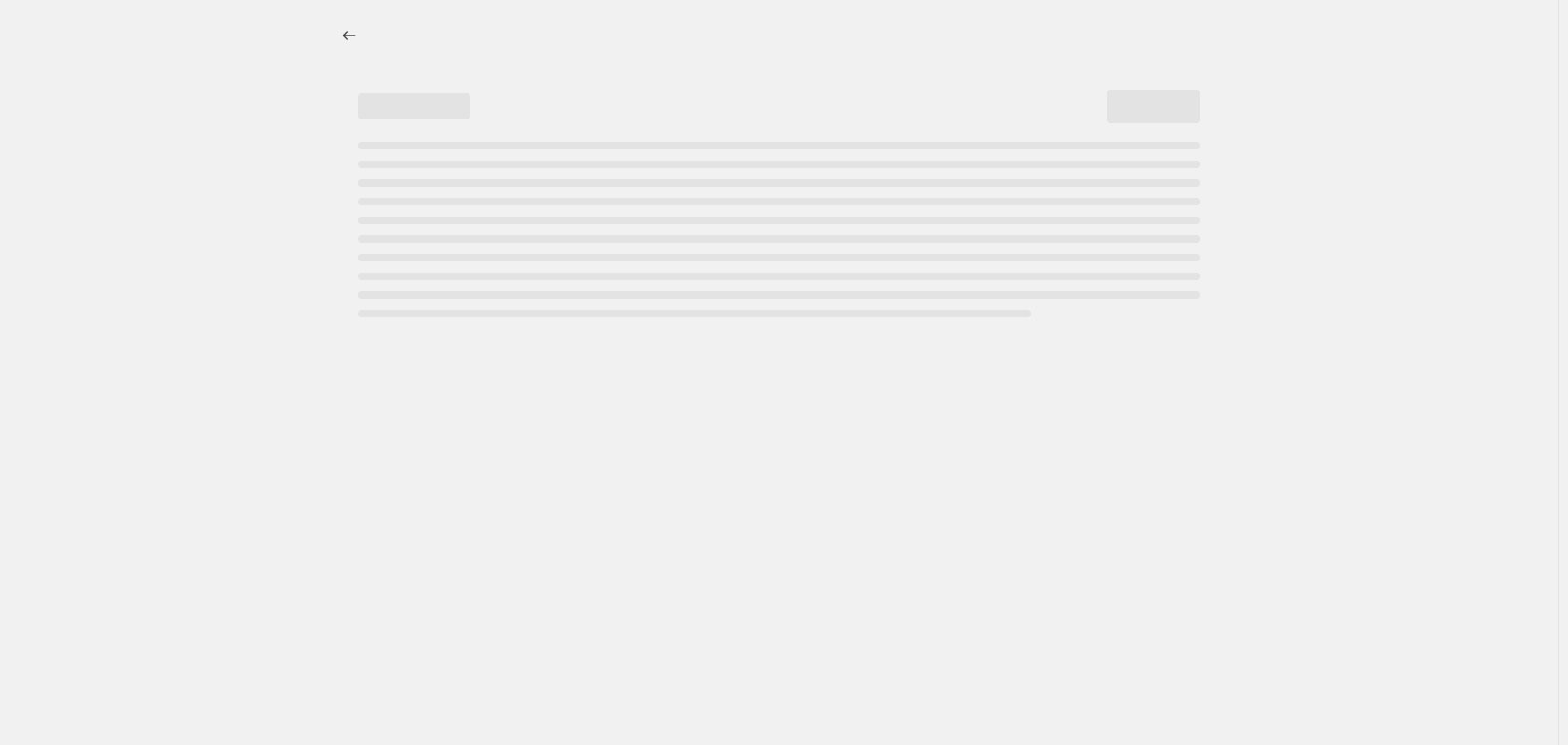
select select "not_equal"
select select "vendor"
select select "not_equal"
select select "vendor"
select select "not_equal"
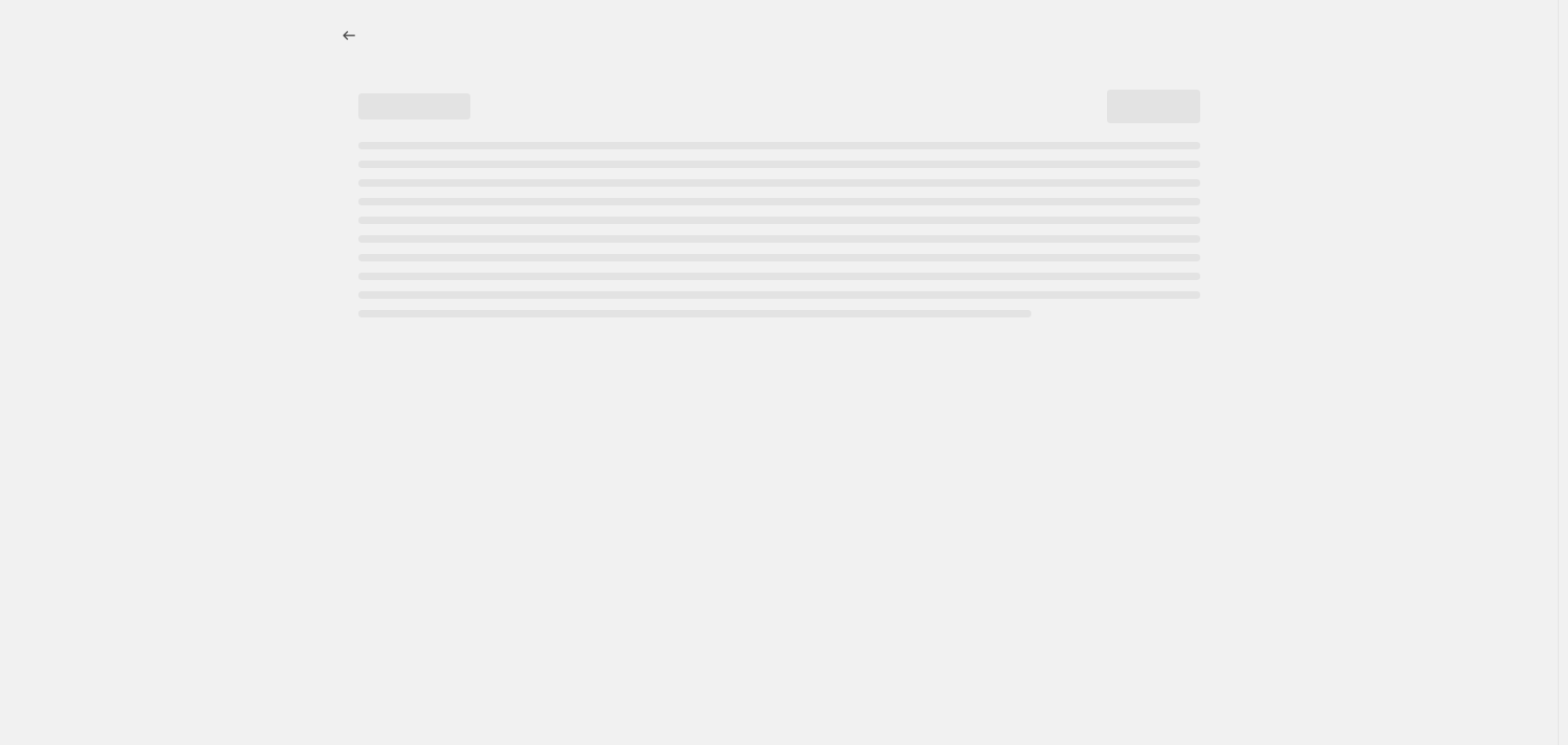
select select "vendor"
select select "not_equal"
select select "vendor"
select select "not_equal"
select select "product_status"
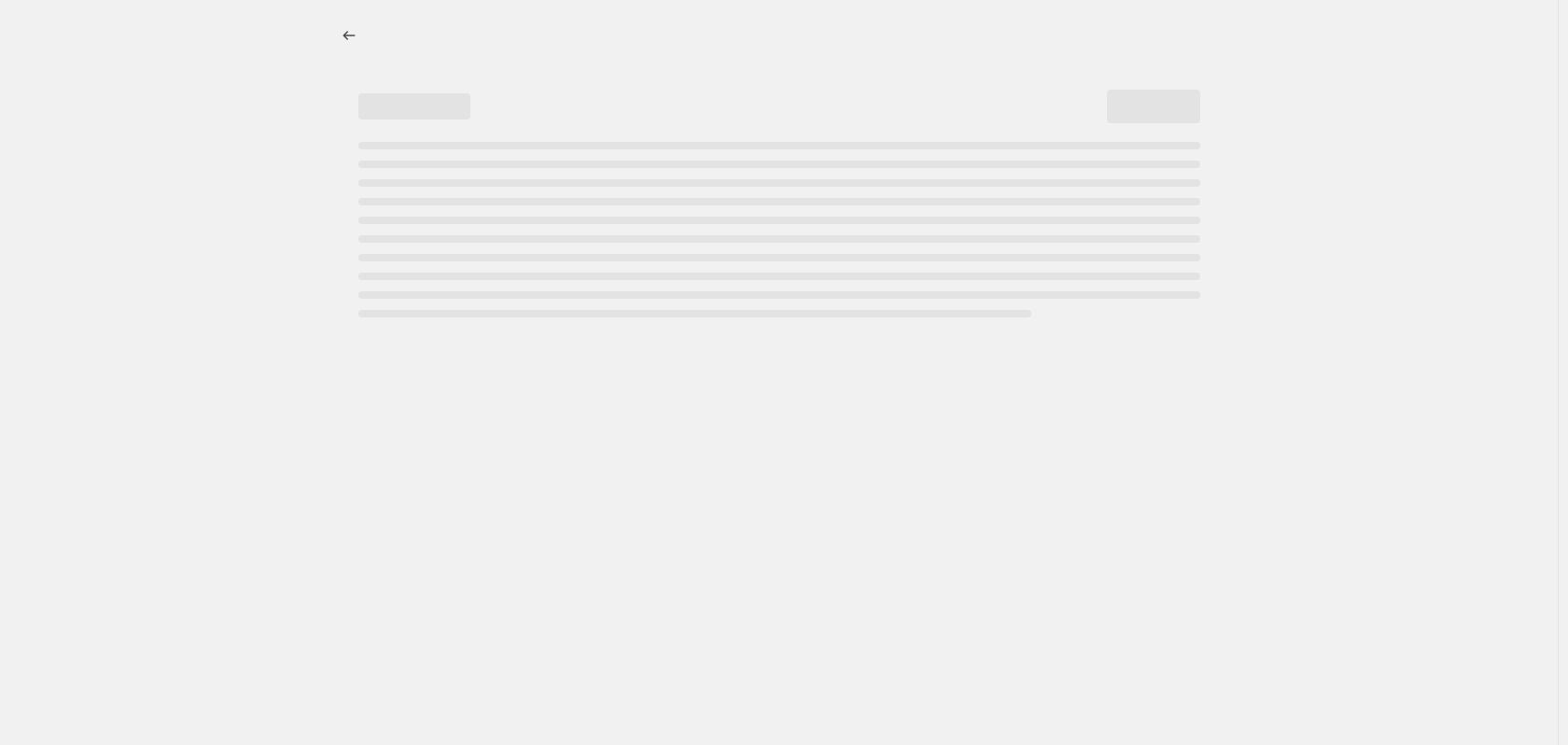
select select "not_equal"
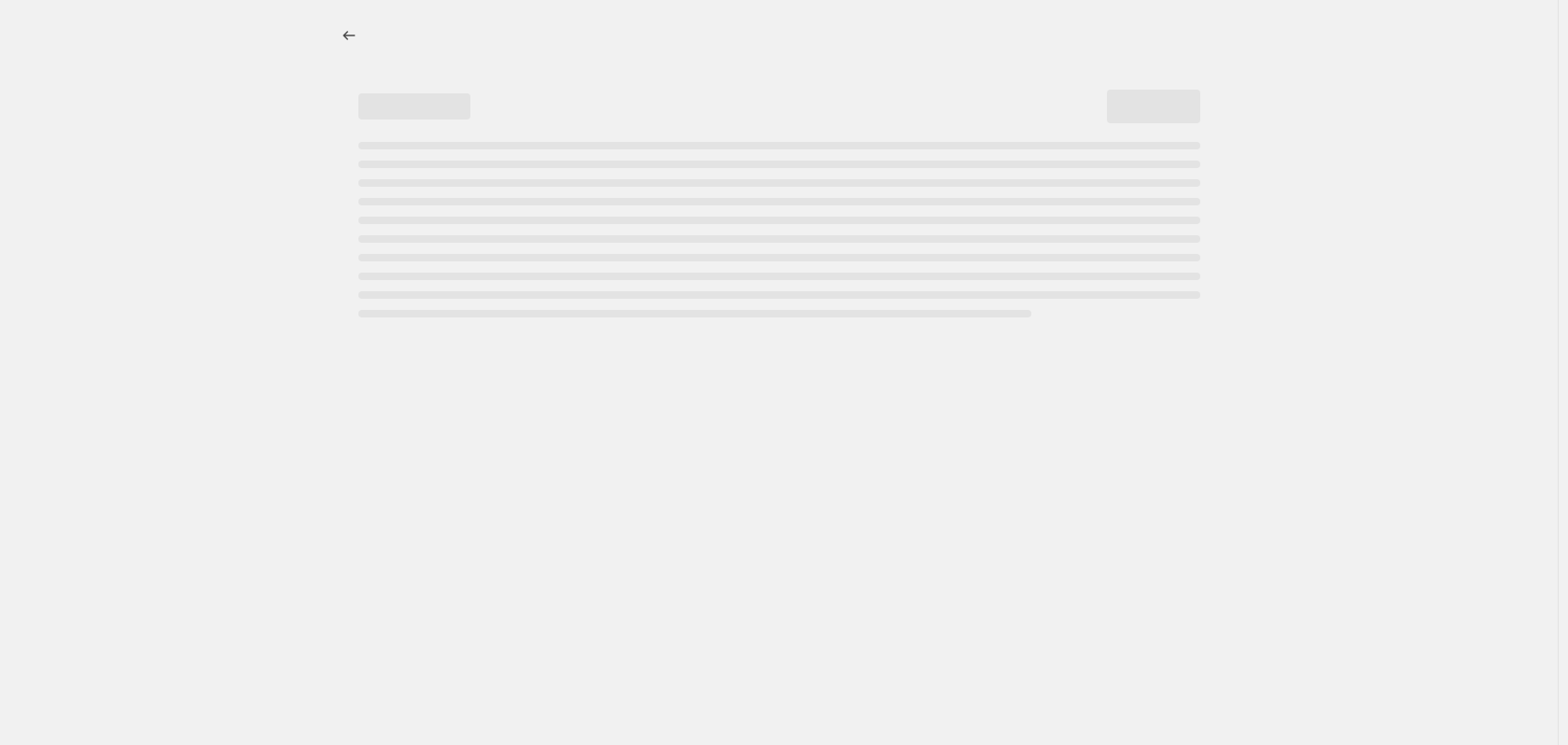
select select "not_equal"
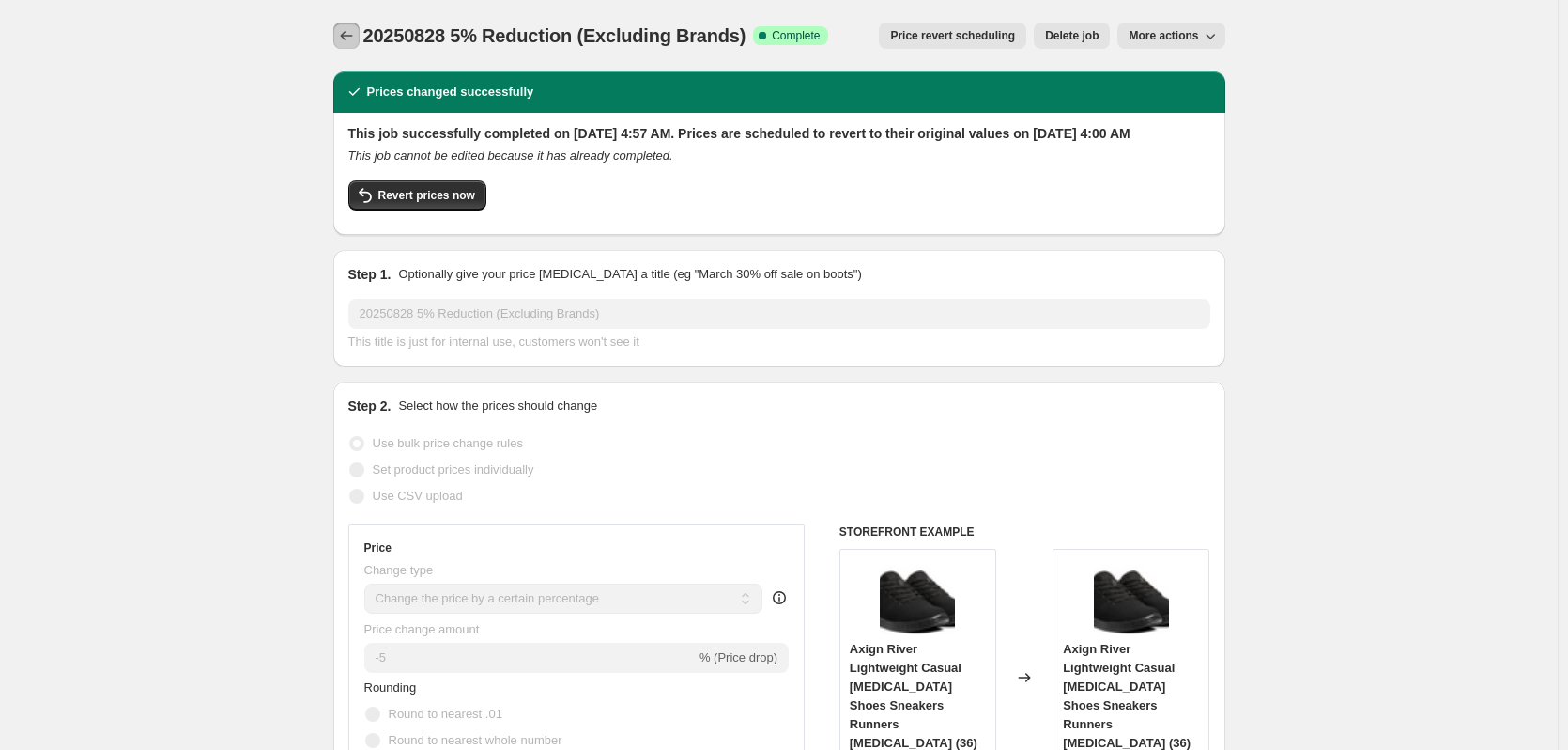
click at [349, 37] on icon "Price change jobs" at bounding box center [346, 35] width 19 height 19
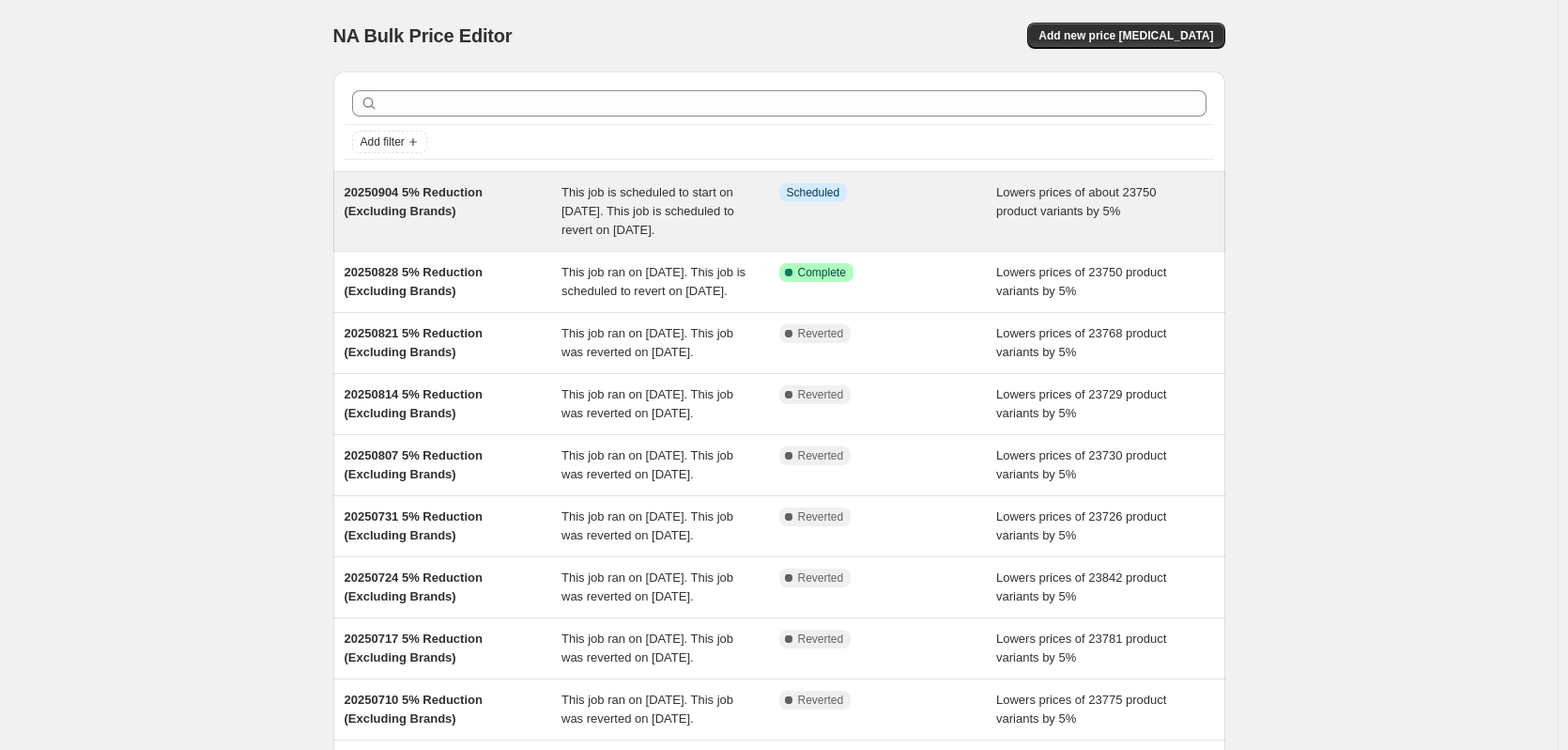
click at [952, 229] on div "Info Scheduled" at bounding box center [888, 211] width 218 height 57
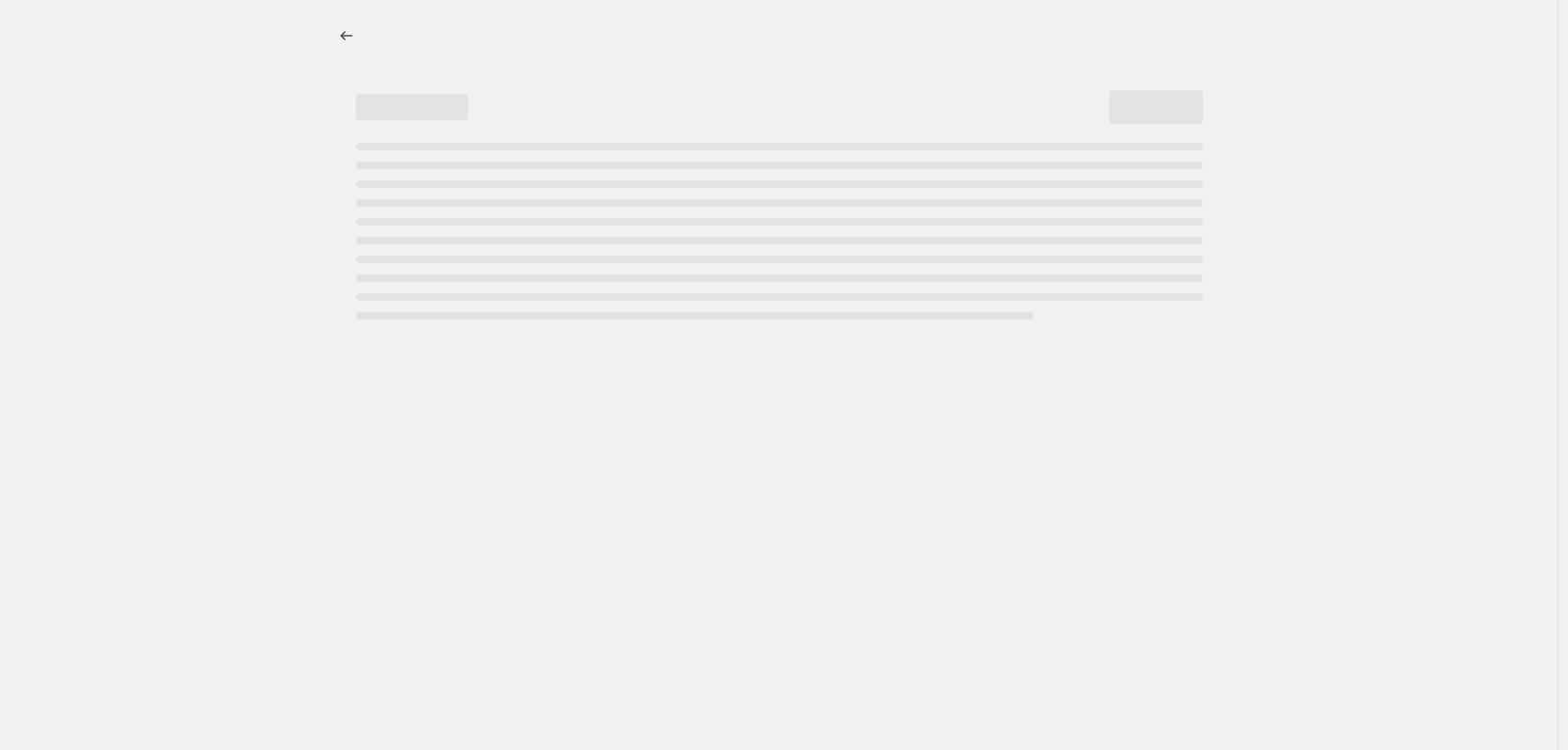
select select "percentage"
select select "no_change"
select select "vendor"
select select "not_equal"
select select "vendor"
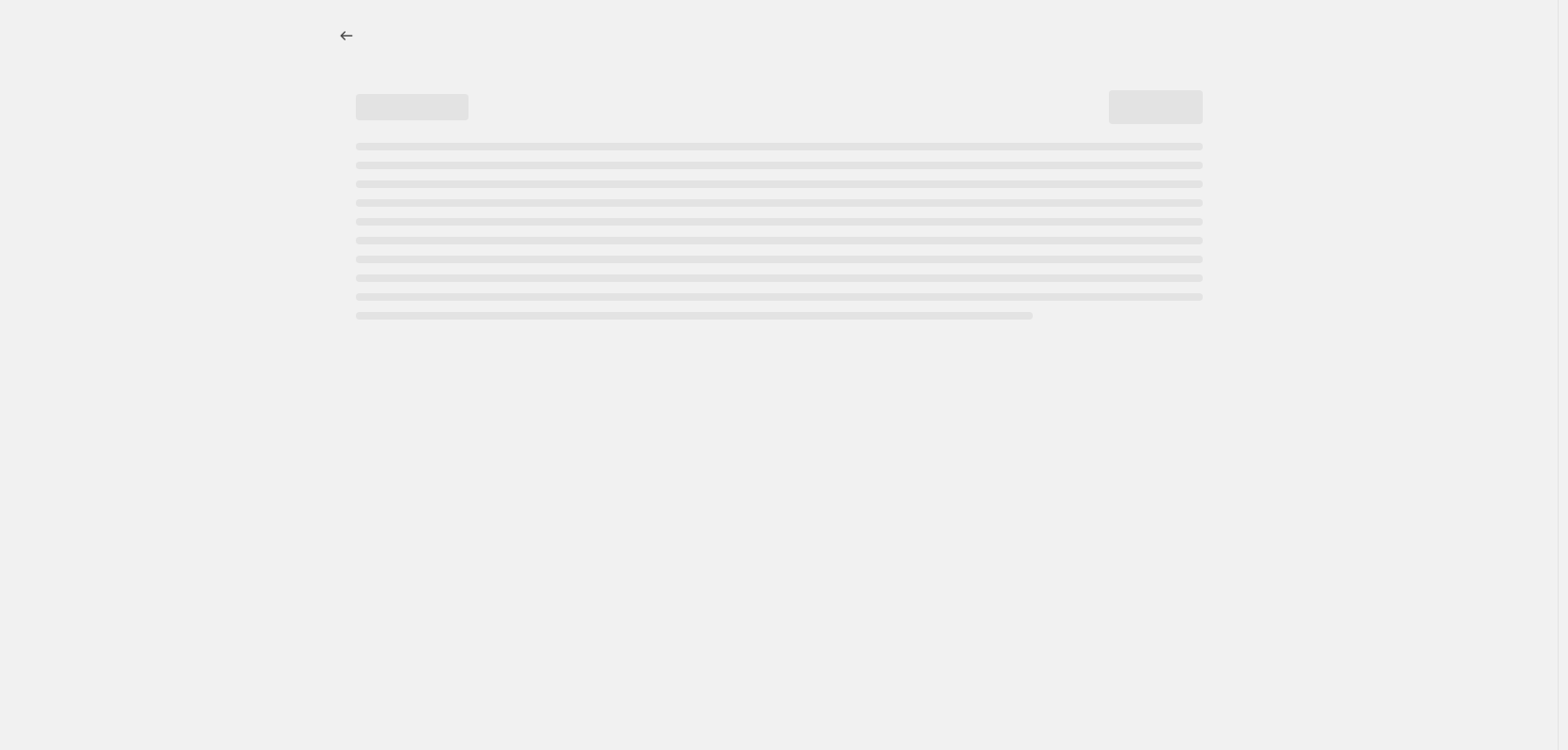
select select "not_equal"
select select "vendor"
select select "not_equal"
select select "vendor"
select select "not_equal"
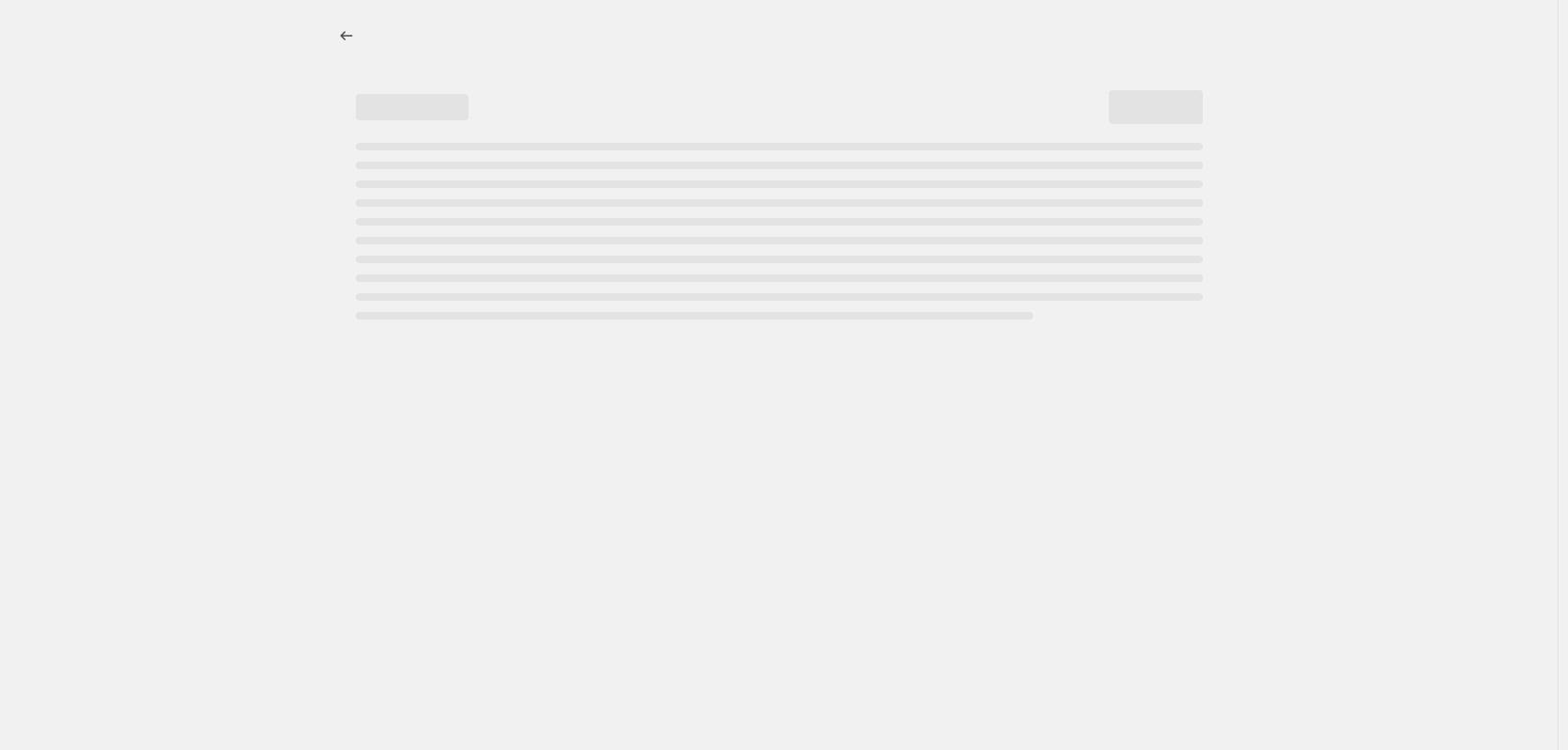
select select "vendor"
select select "not_equal"
select select "vendor"
select select "not_equal"
select select "product_status"
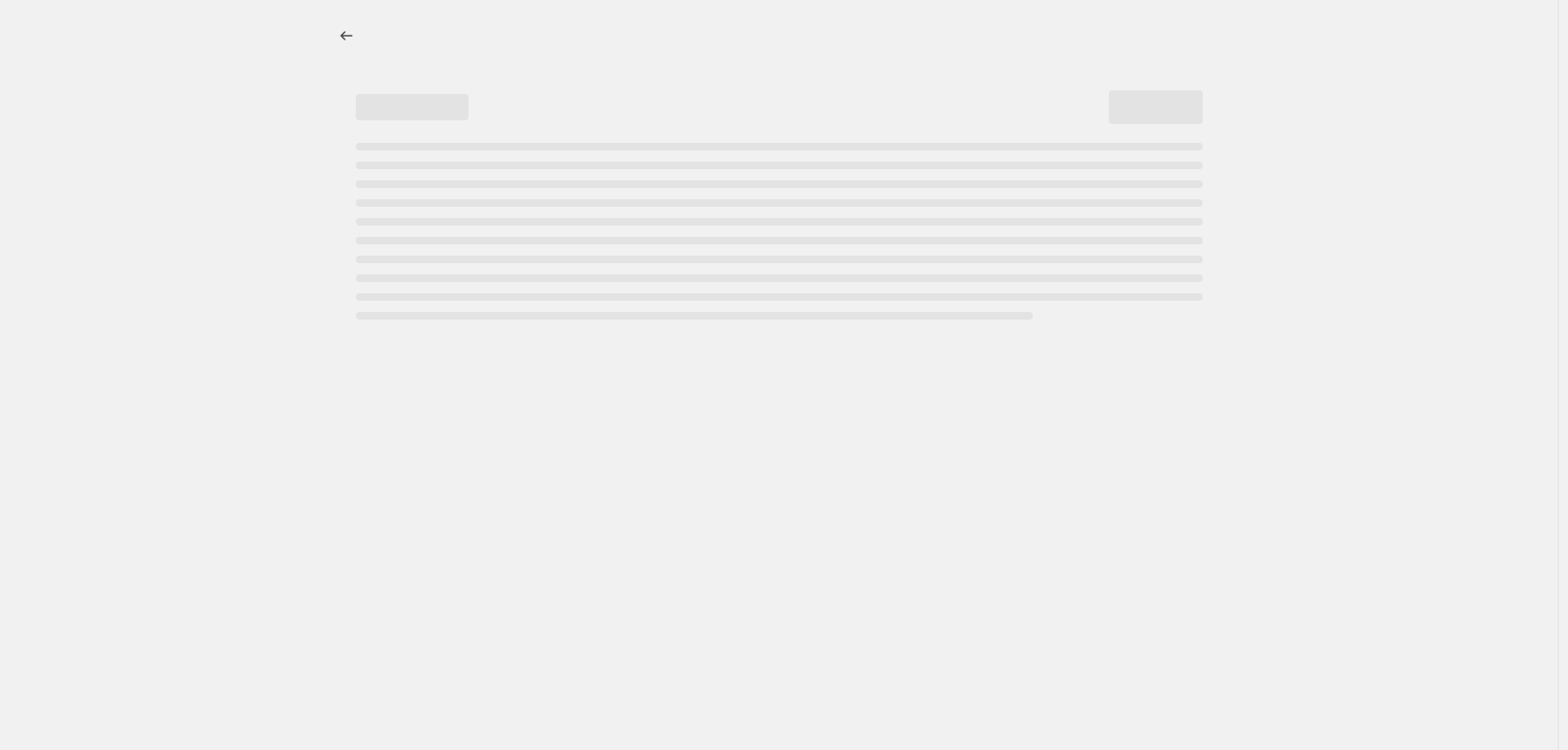
select select "not_equal"
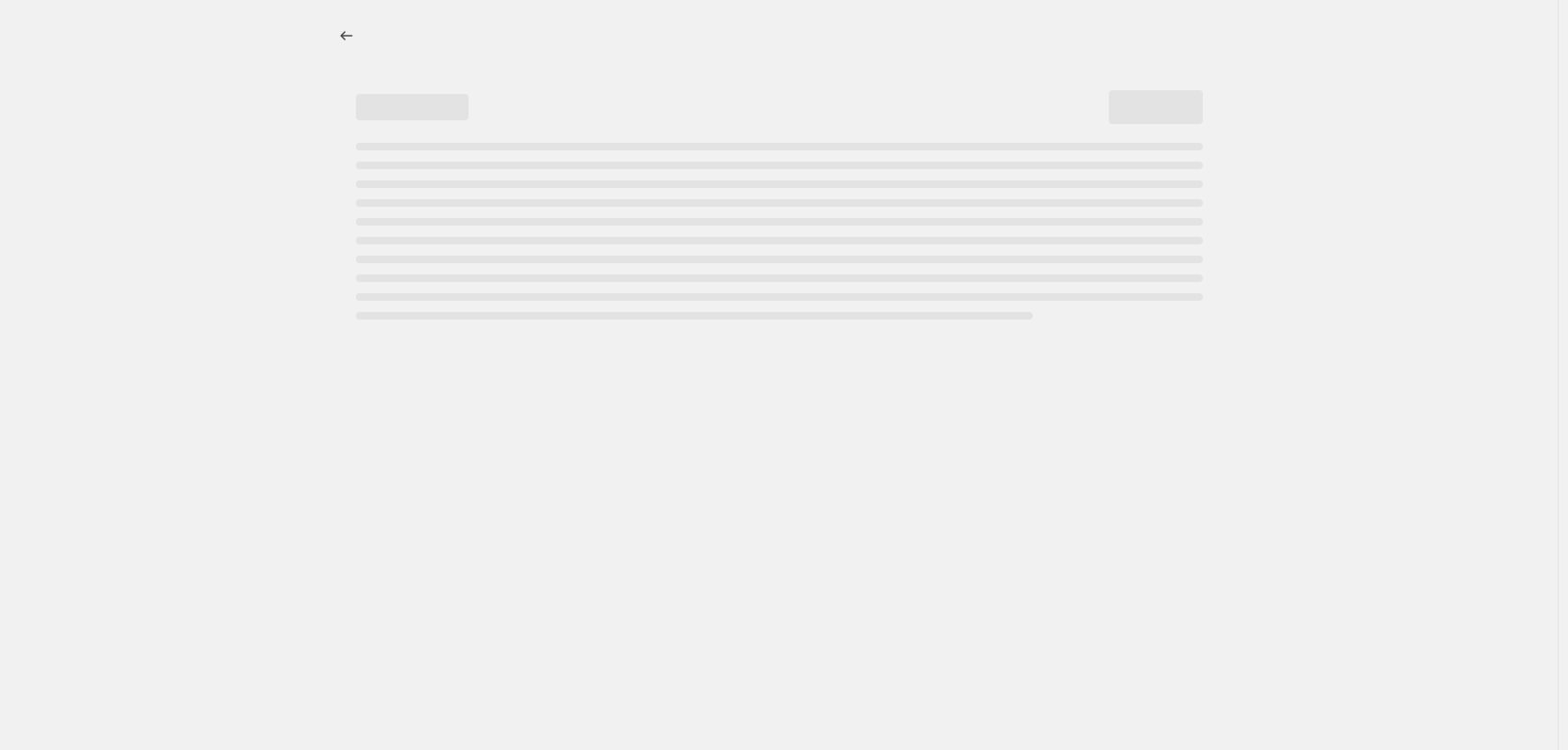
select select "not_equal"
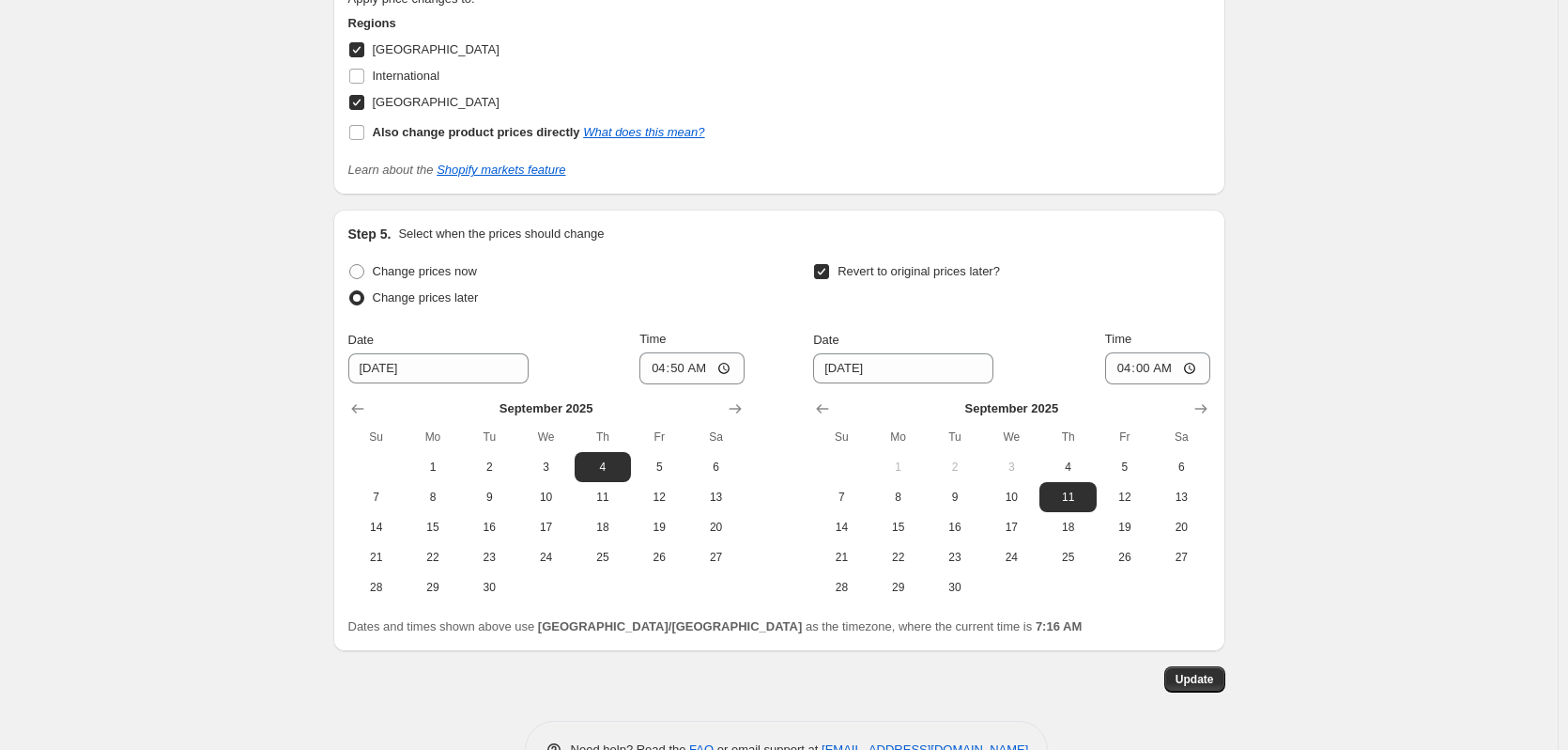
scroll to position [2695, 0]
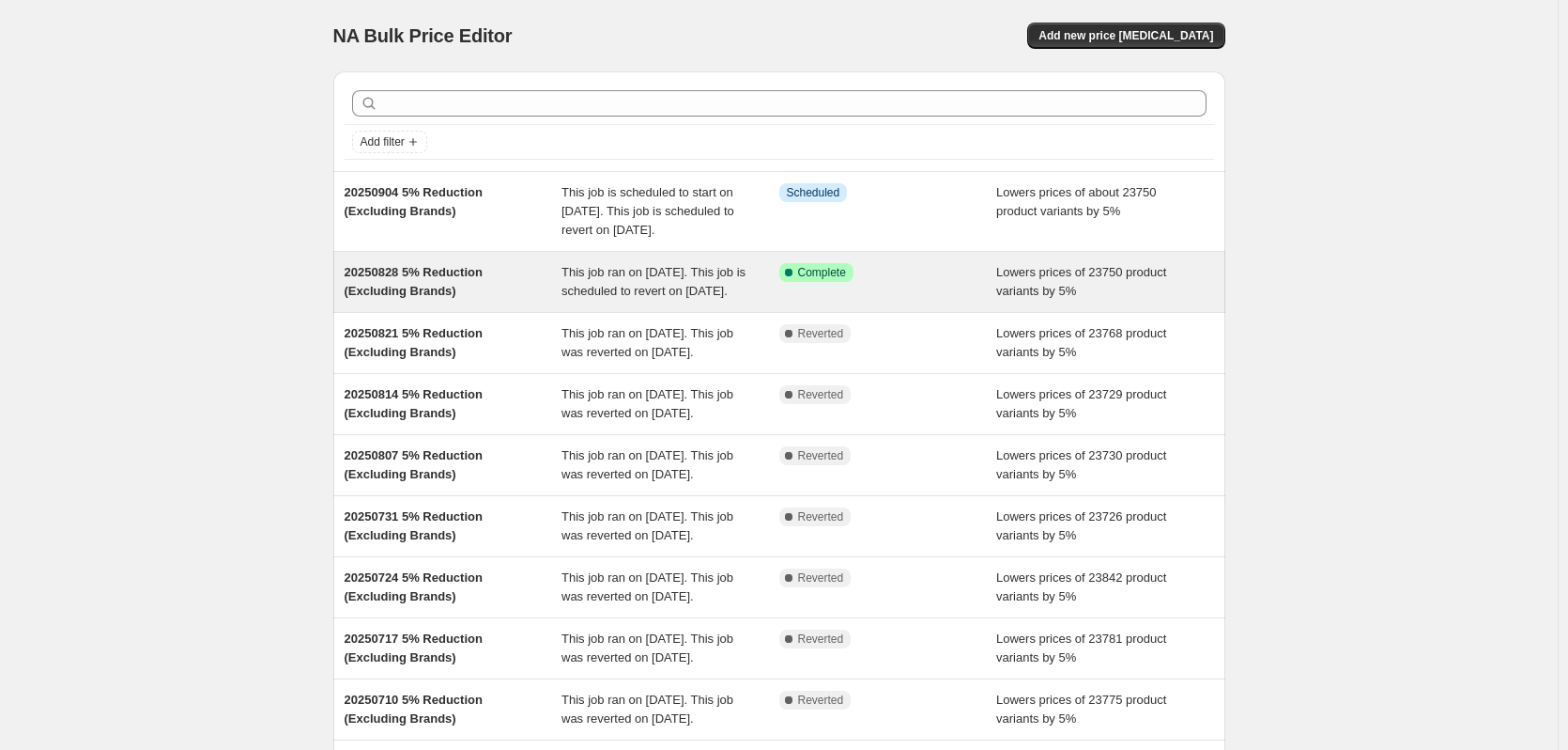
click at [933, 301] on div "Success Complete Complete" at bounding box center [888, 282] width 218 height 37
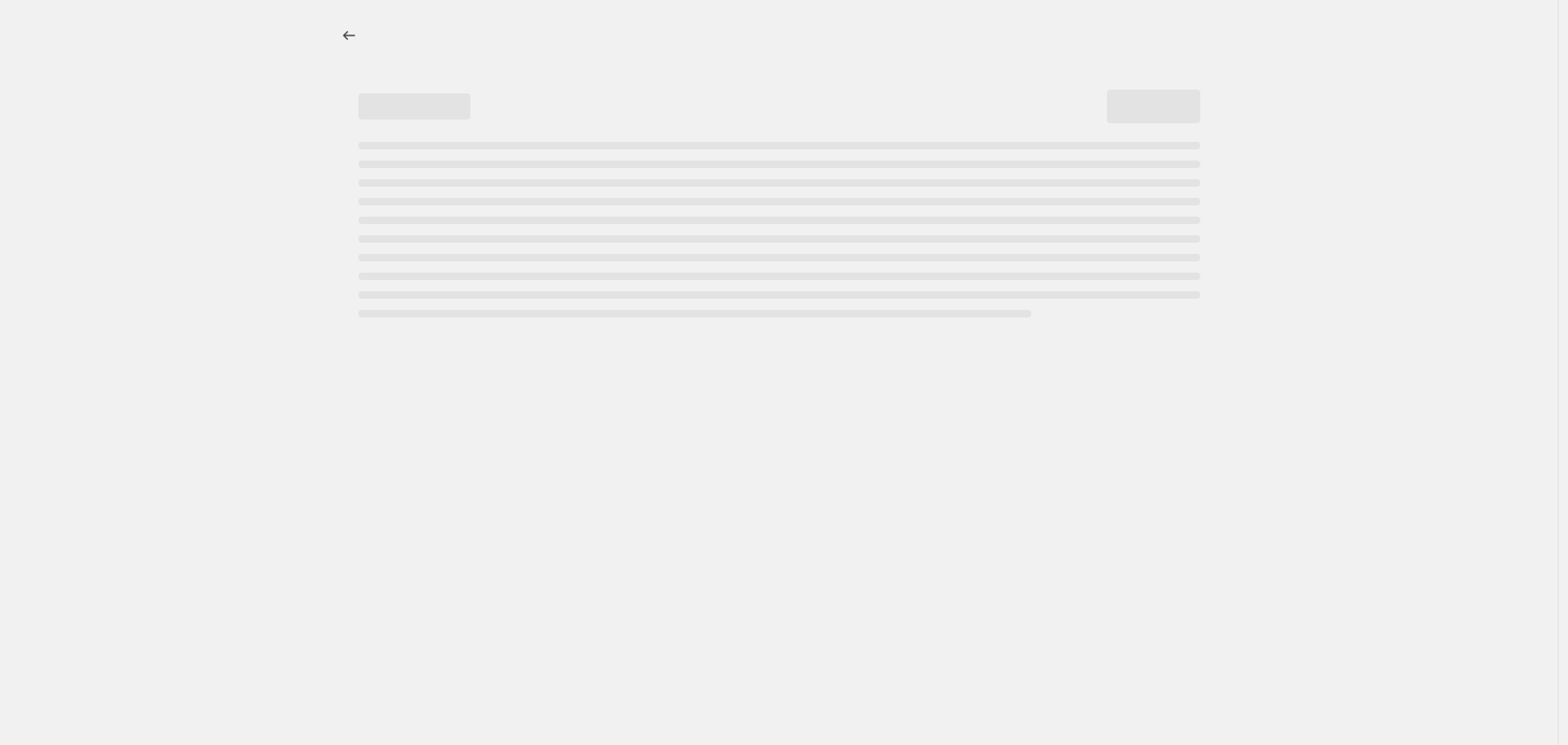
select select "percentage"
select select "no_change"
select select "vendor"
select select "not_equal"
select select "vendor"
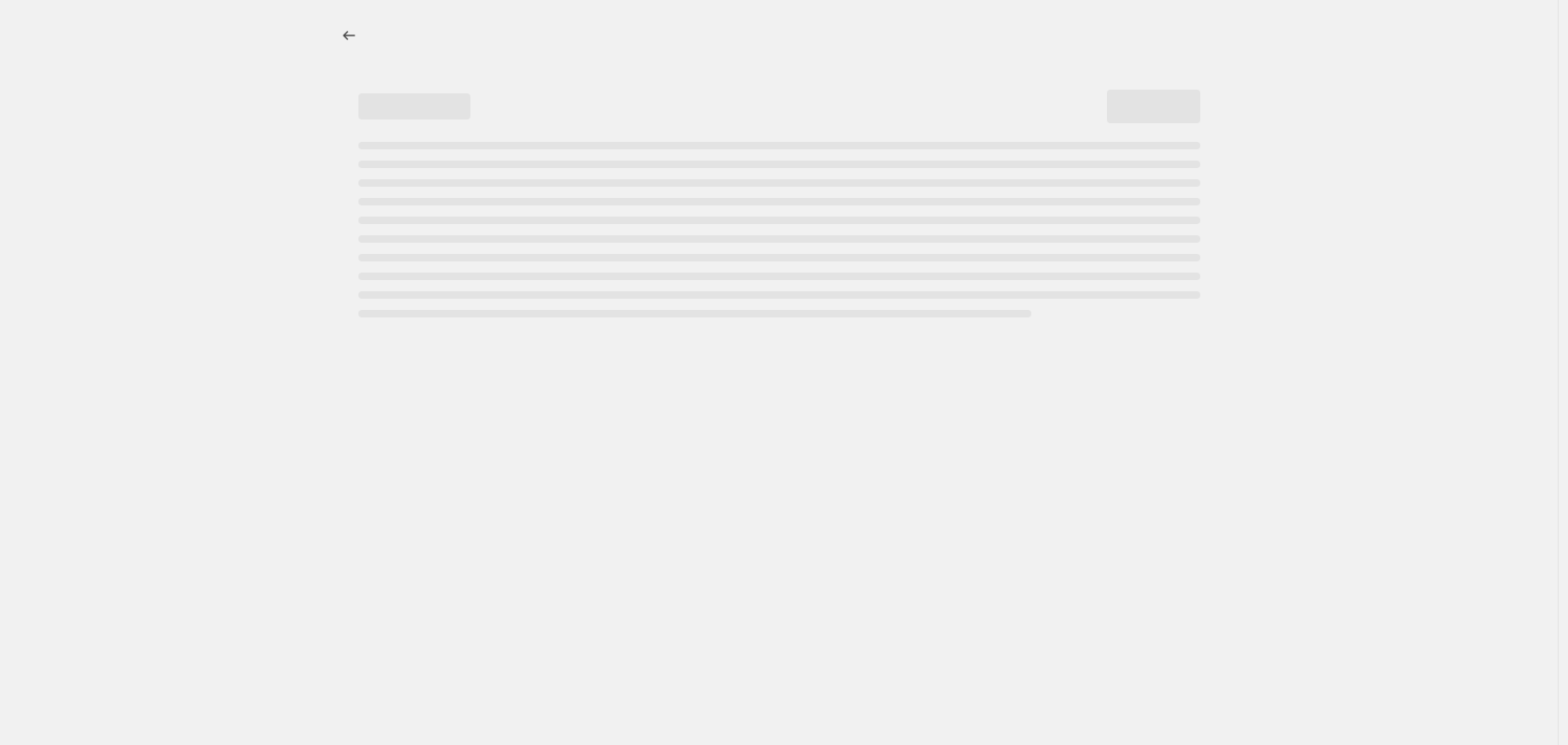
select select "not_equal"
select select "vendor"
select select "not_equal"
select select "vendor"
select select "not_equal"
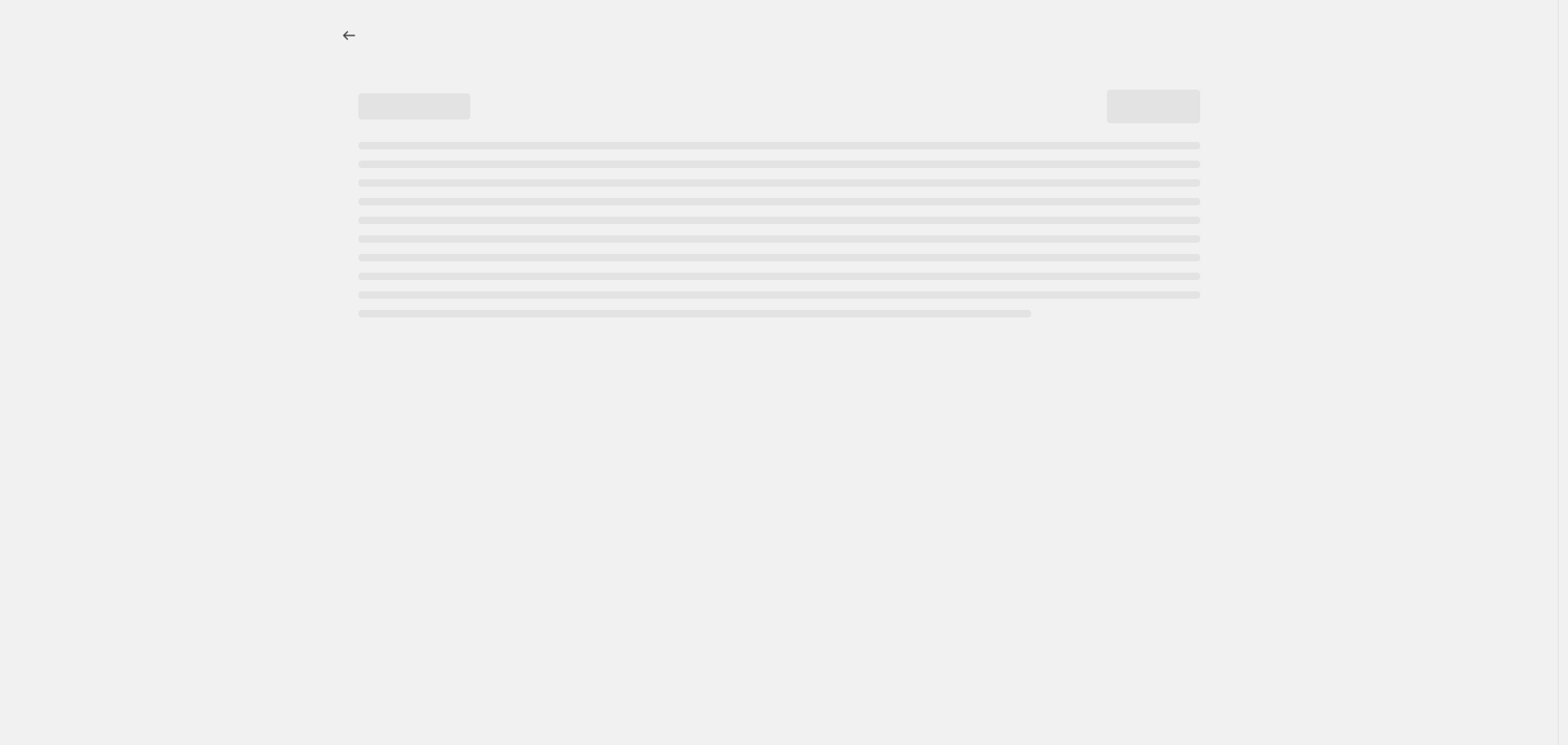
select select "vendor"
select select "not_equal"
select select "vendor"
select select "not_equal"
select select "product_status"
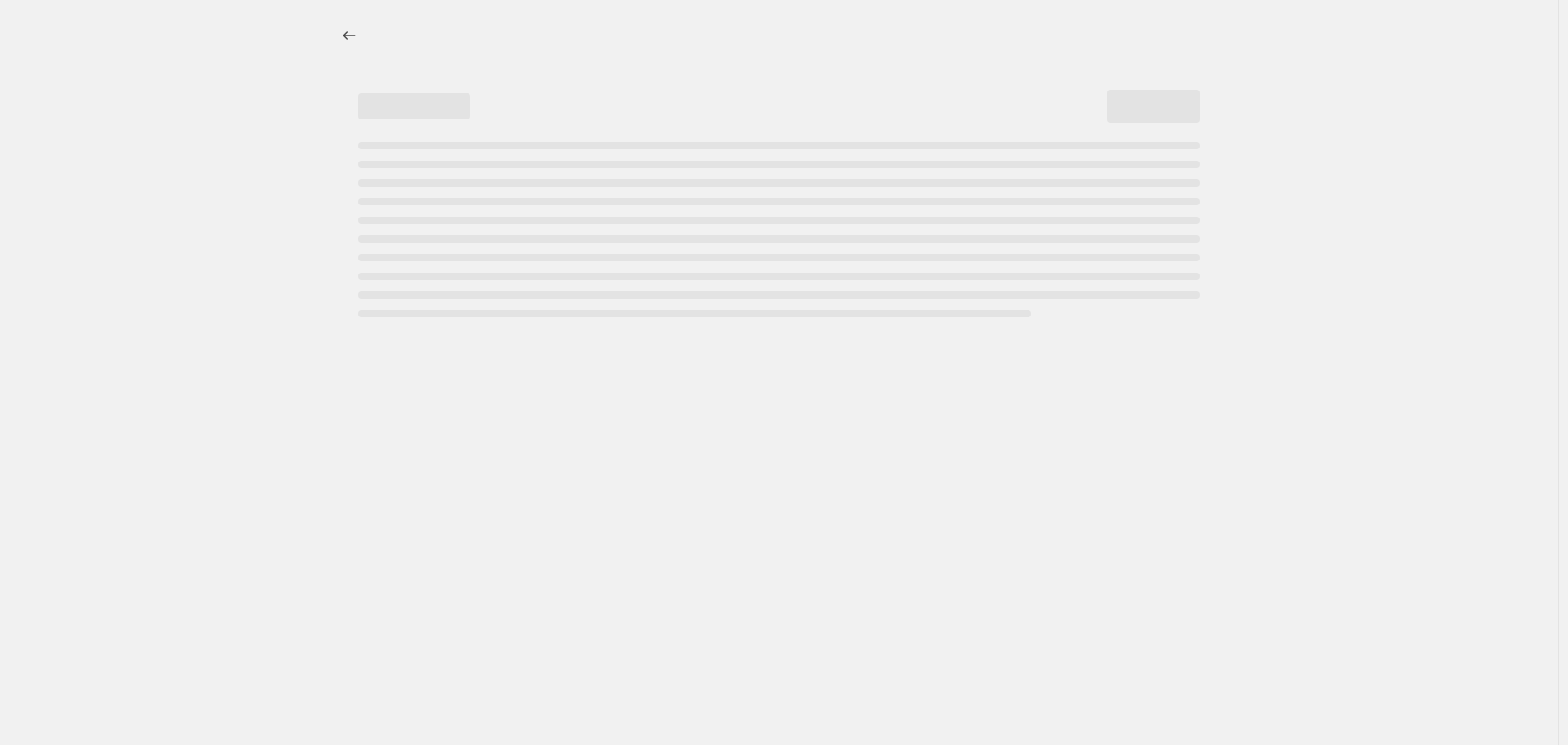
select select "not_equal"
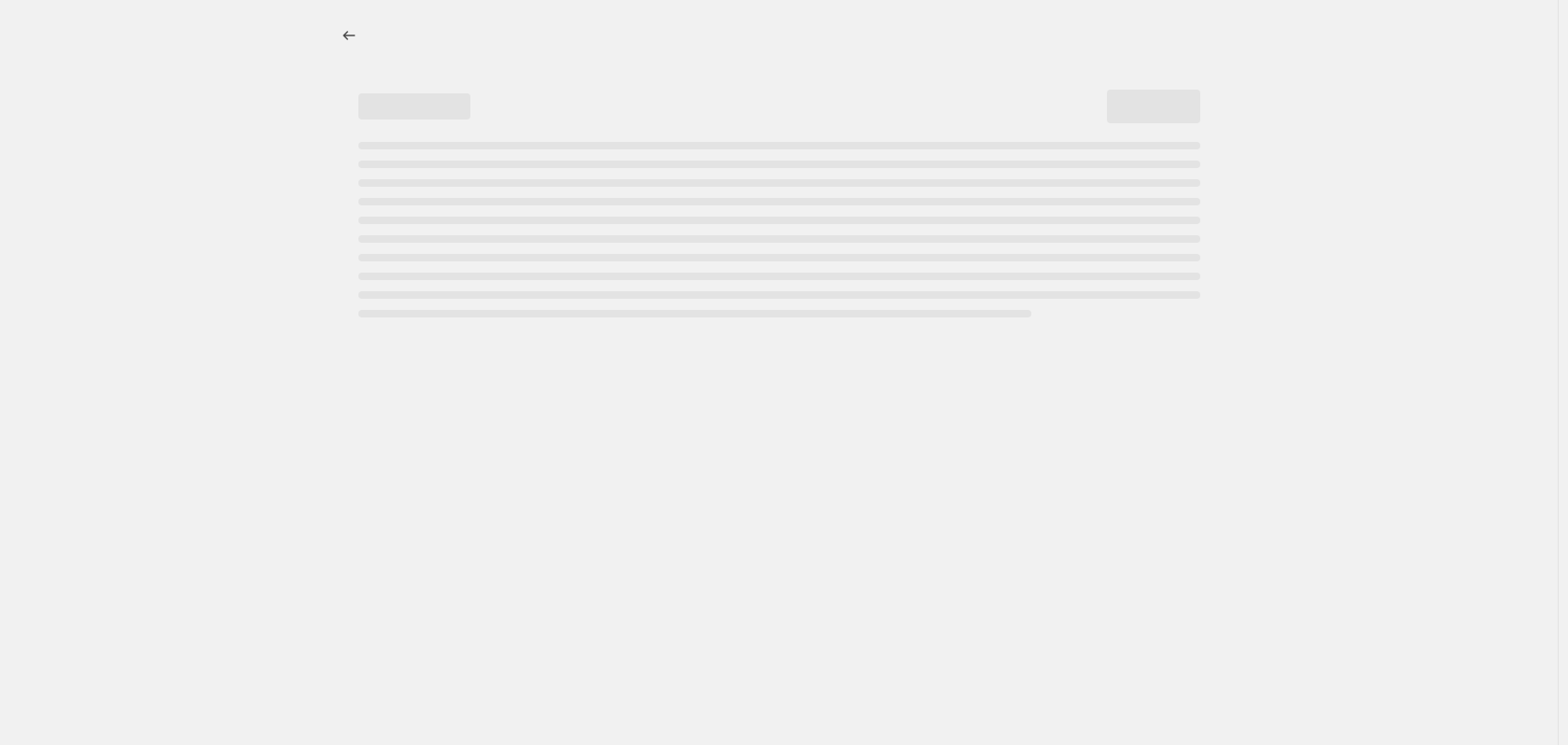
select select "not_equal"
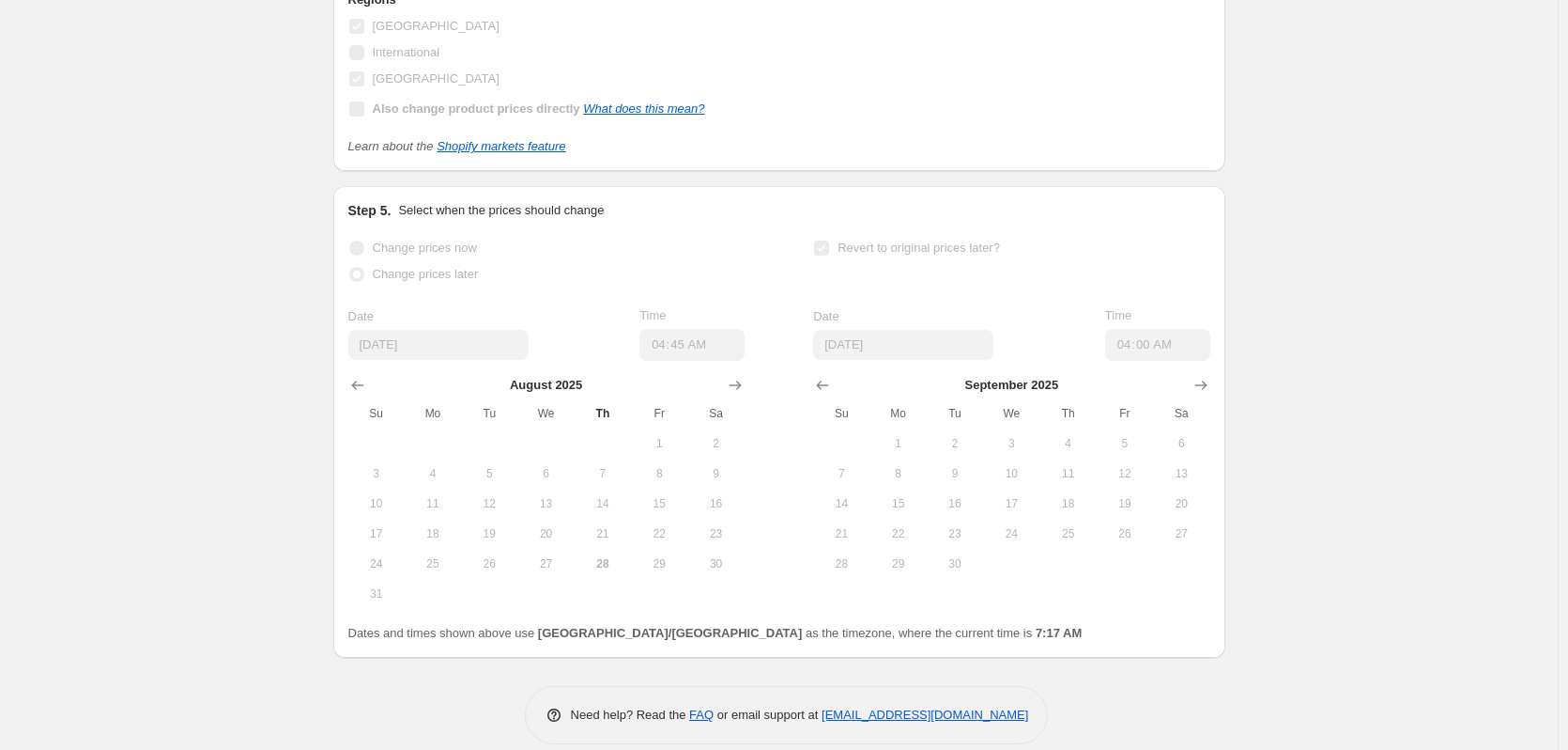
scroll to position [2766, 0]
